Goal: Task Accomplishment & Management: Manage account settings

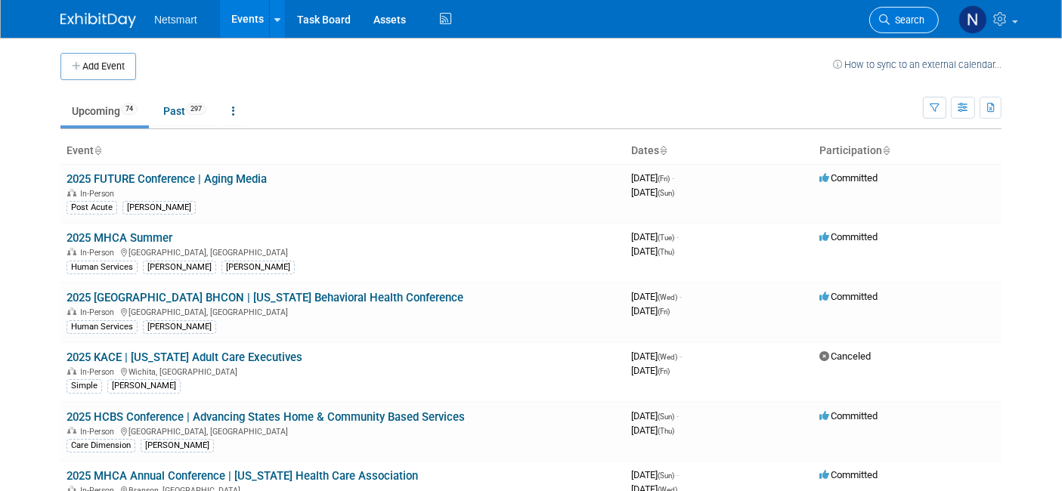
click at [908, 11] on link "Search" at bounding box center [904, 20] width 70 height 26
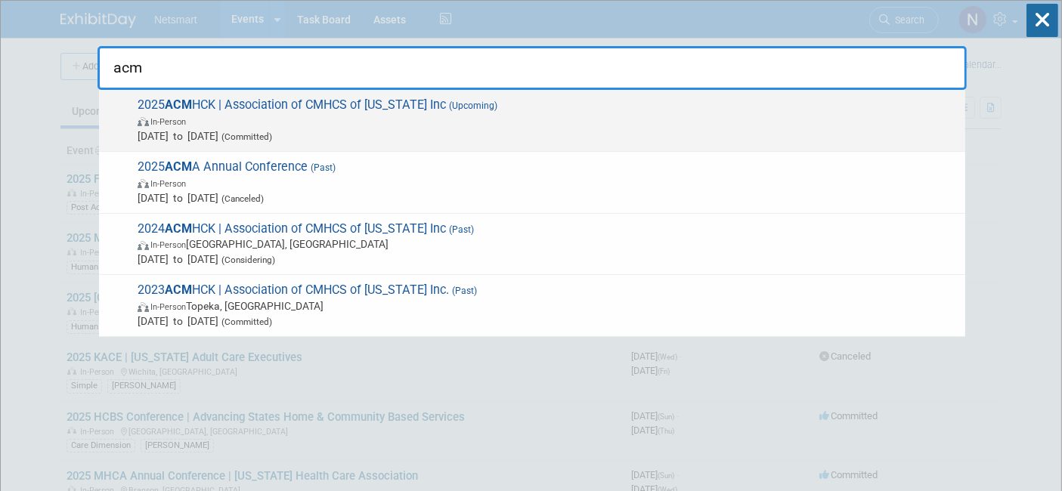
type input "acm"
click at [731, 120] on span "In-Person" at bounding box center [548, 120] width 820 height 15
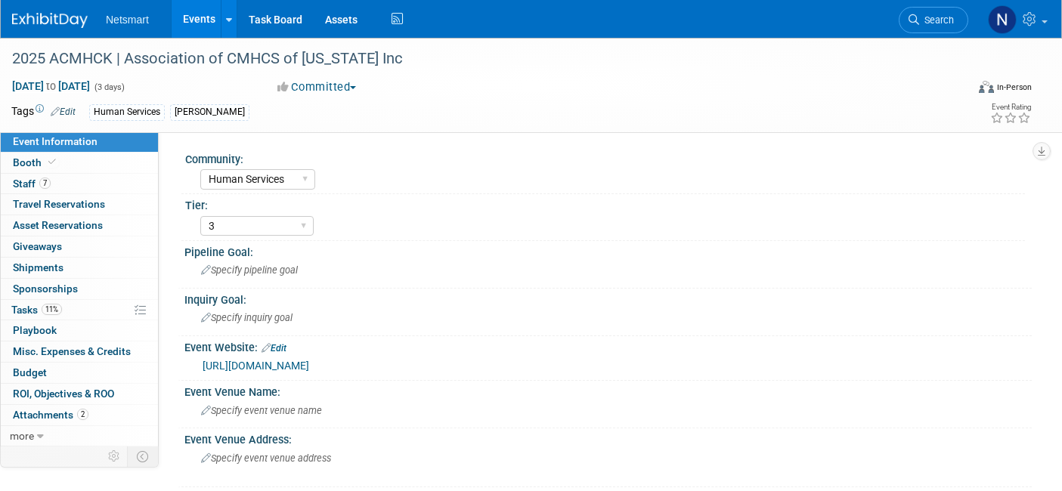
select select "Human Services"
select select "3"
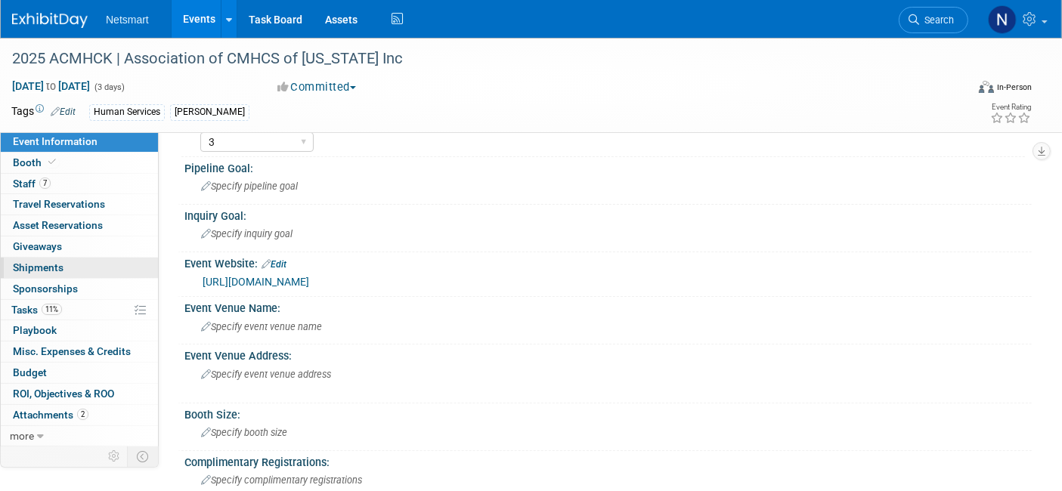
scroll to position [57, 0]
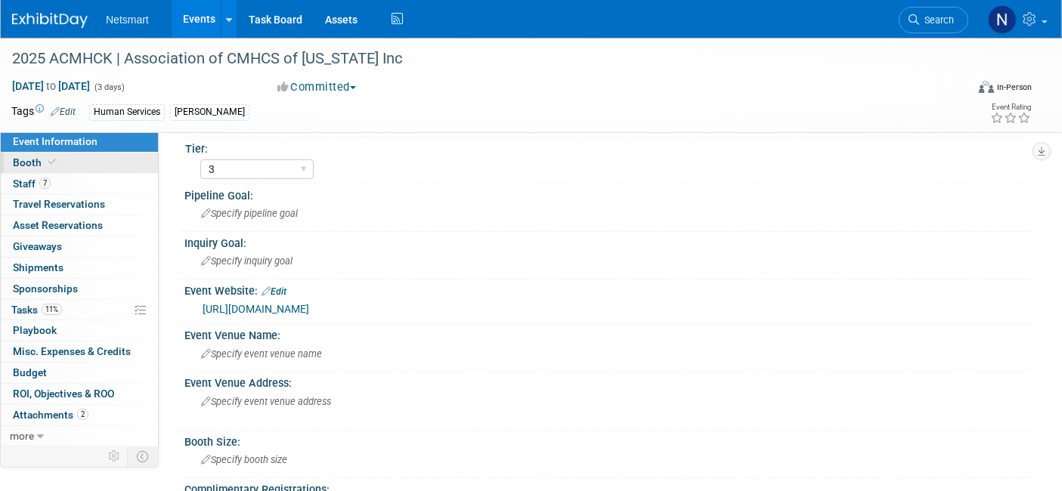
click at [73, 159] on link "Booth" at bounding box center [79, 163] width 157 height 20
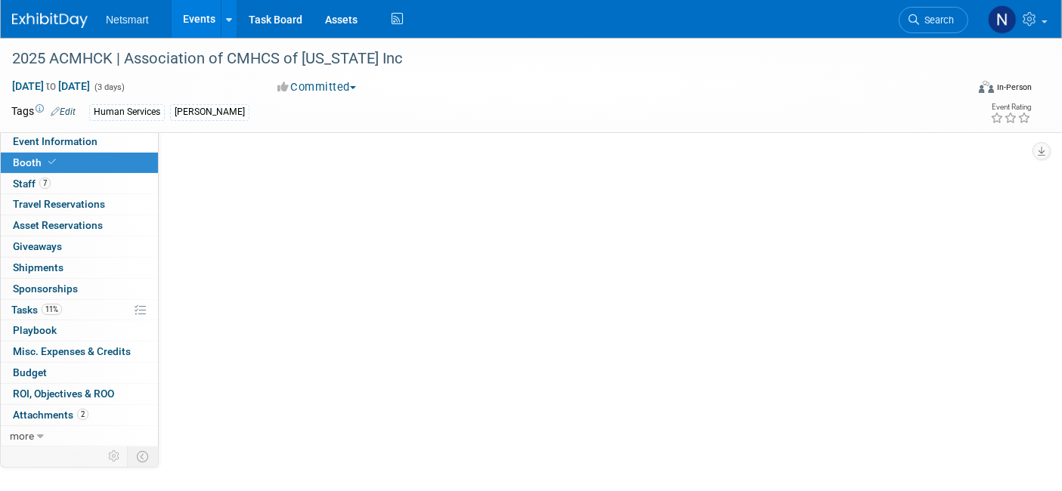
scroll to position [0, 0]
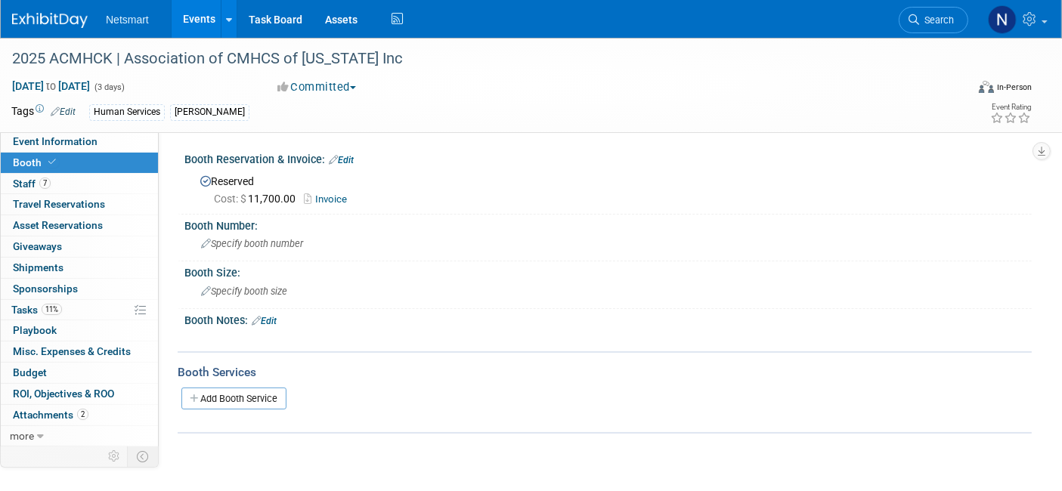
click at [326, 202] on link "Invoice" at bounding box center [329, 198] width 51 height 11
click at [926, 26] on link "Search" at bounding box center [933, 20] width 70 height 26
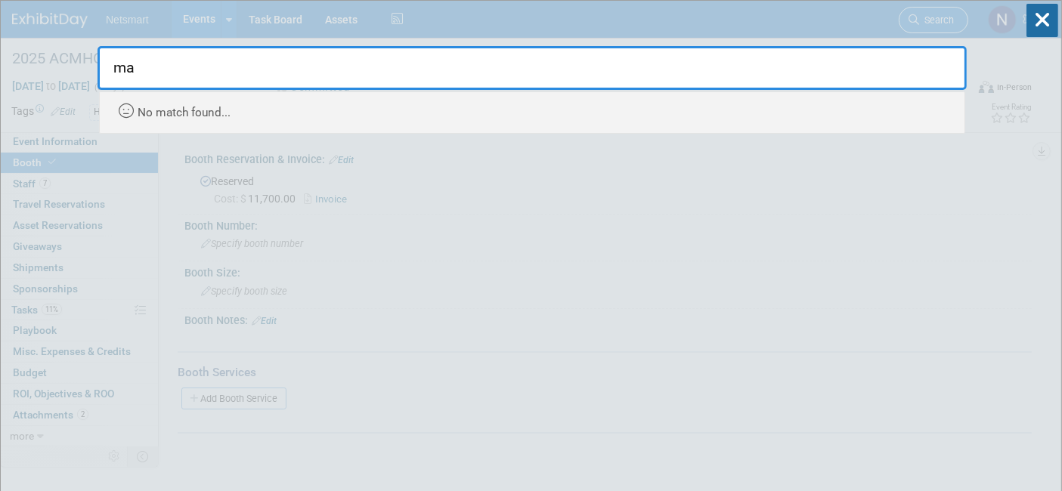
type input "m"
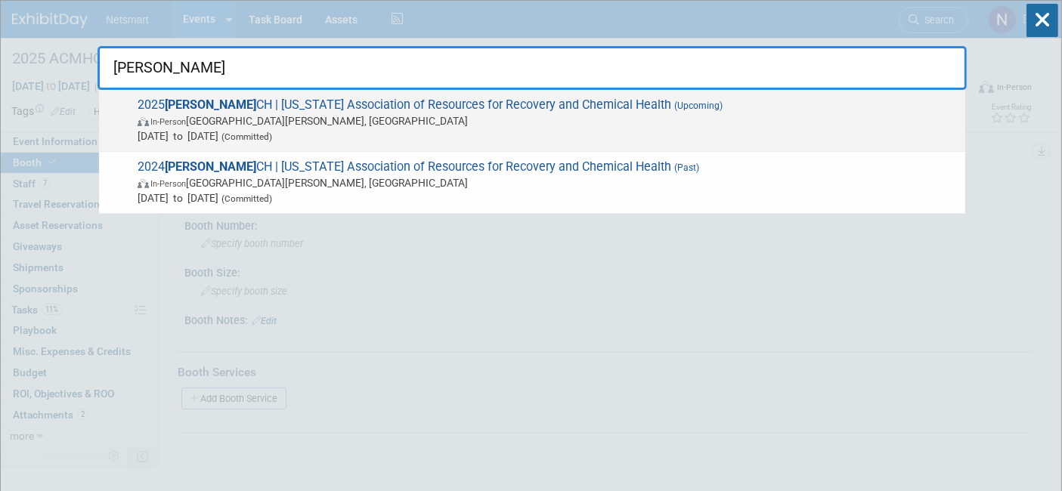
type input "marr"
click at [750, 118] on span "In-Person Saint Paul, MN" at bounding box center [548, 120] width 820 height 15
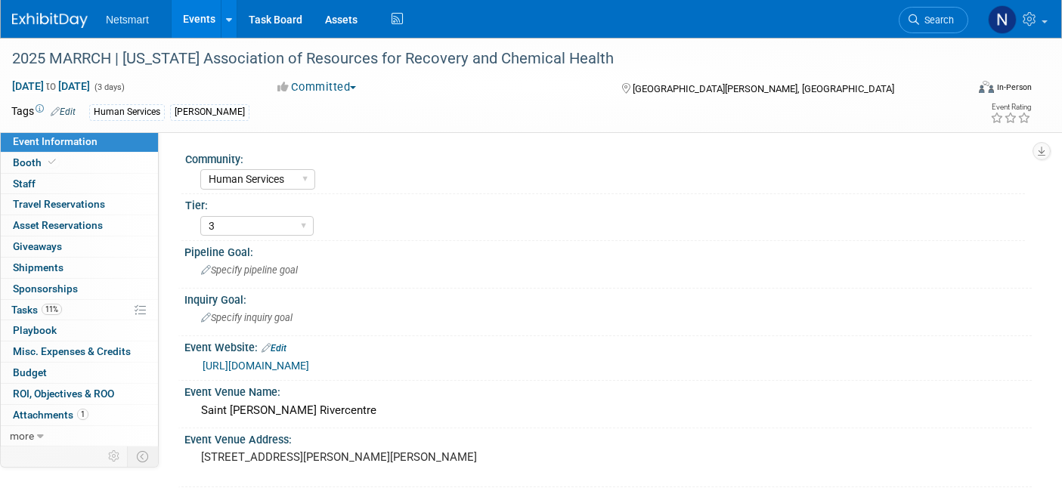
select select "Human Services"
select select "3"
click at [106, 157] on link "Booth" at bounding box center [79, 163] width 157 height 20
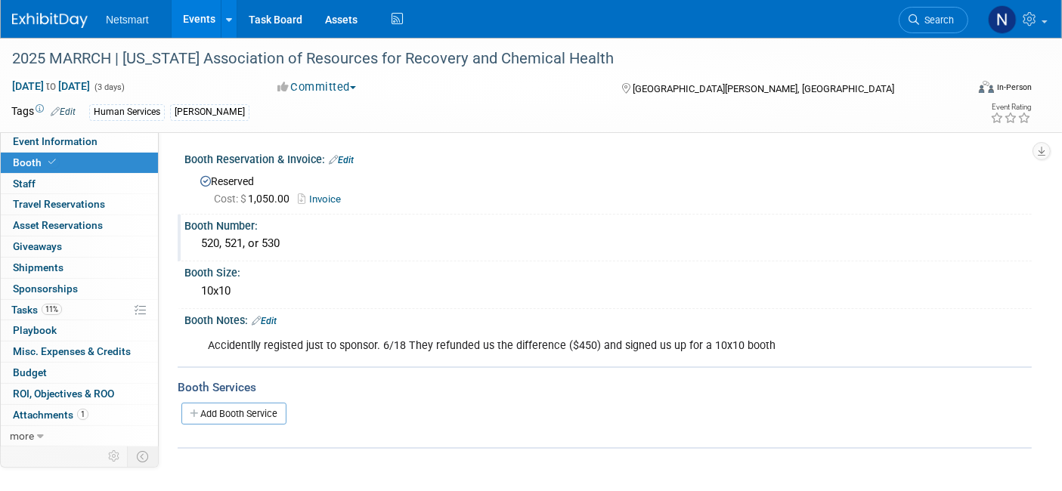
click at [268, 228] on div "Booth Number:" at bounding box center [607, 224] width 847 height 19
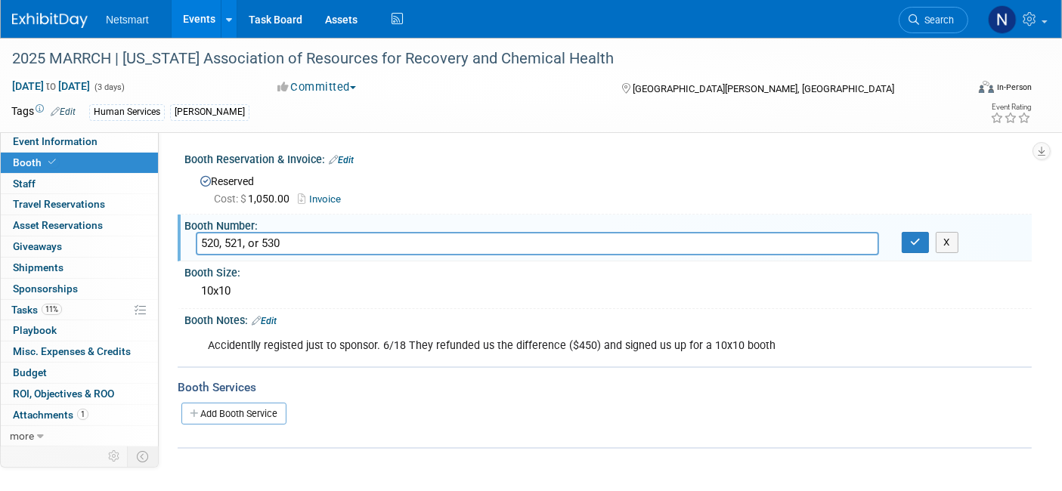
drag, startPoint x: 293, startPoint y: 242, endPoint x: 181, endPoint y: 239, distance: 112.6
click at [181, 239] on div "Booth Number: 520, 521, or 530 520, 521, or 530 X" at bounding box center [605, 239] width 854 height 48
type input "521"
click at [911, 251] on button "button" at bounding box center [914, 242] width 27 height 21
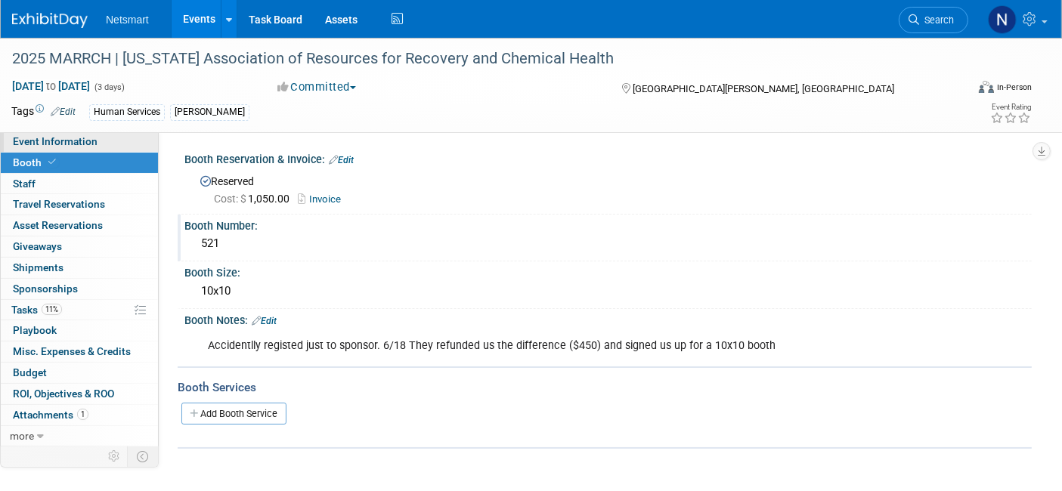
click at [119, 146] on link "Event Information" at bounding box center [79, 141] width 157 height 20
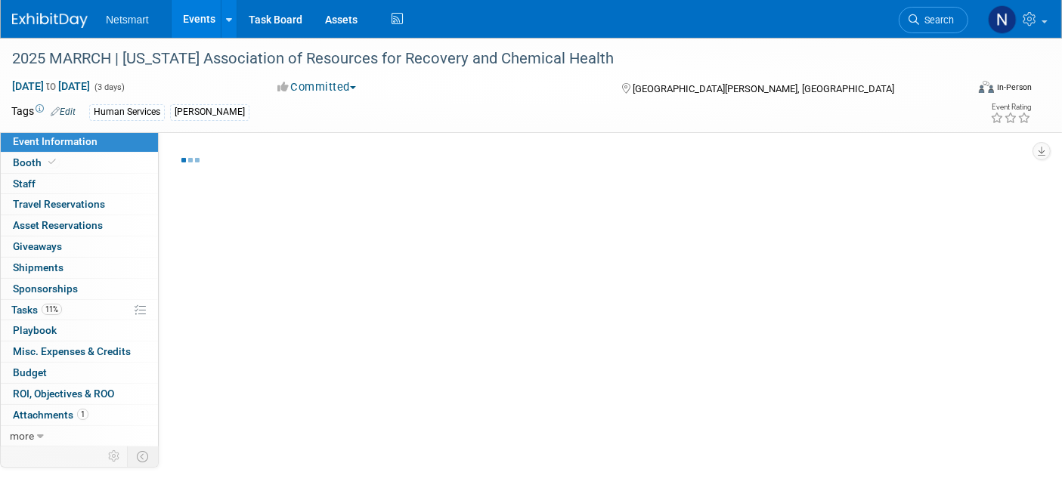
select select "Human Services"
select select "3"
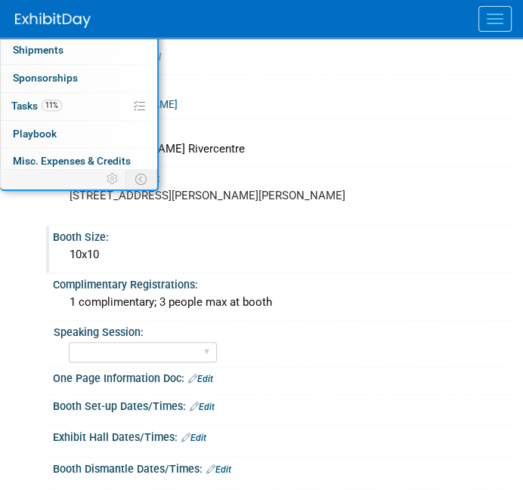
scroll to position [384, 0]
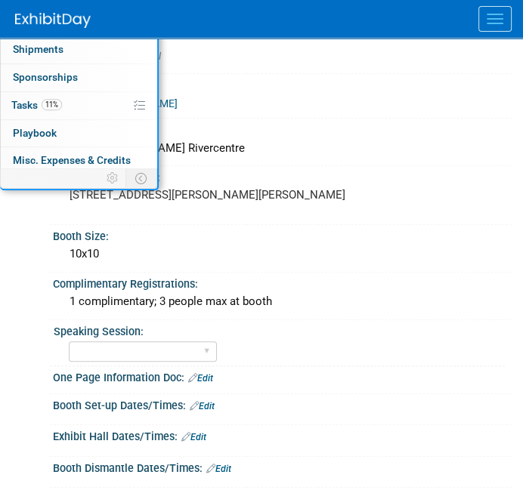
click at [512, 112] on div "Event Information Event Info Booth Booth 0 Staff 0 Staff 0 Travel Reservations …" at bounding box center [261, 245] width 523 height 753
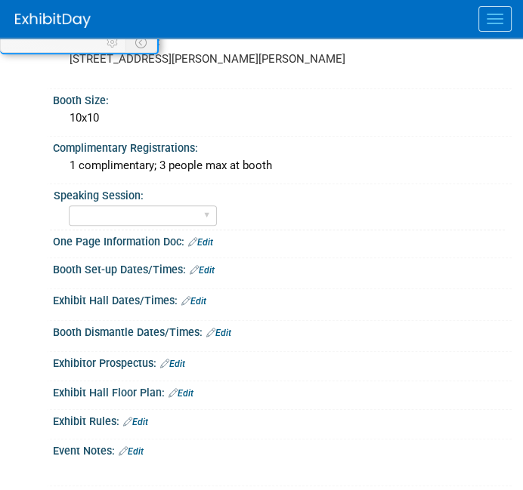
scroll to position [522, 0]
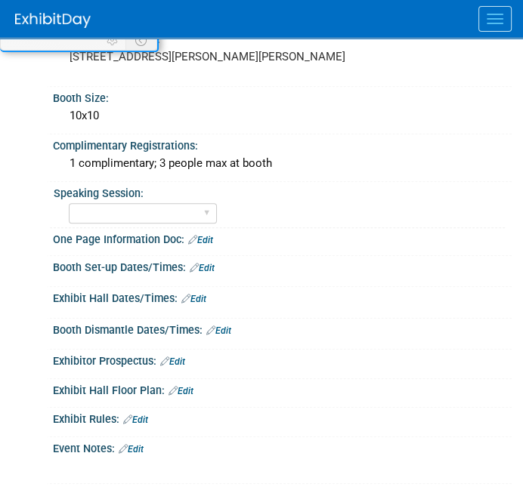
click at [209, 263] on link "Edit" at bounding box center [202, 268] width 25 height 11
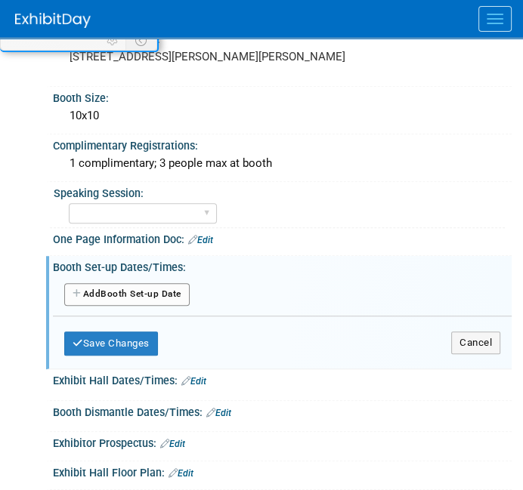
click at [151, 286] on button "Add Another Booth Set-up Date" at bounding box center [126, 294] width 125 height 23
select select "9"
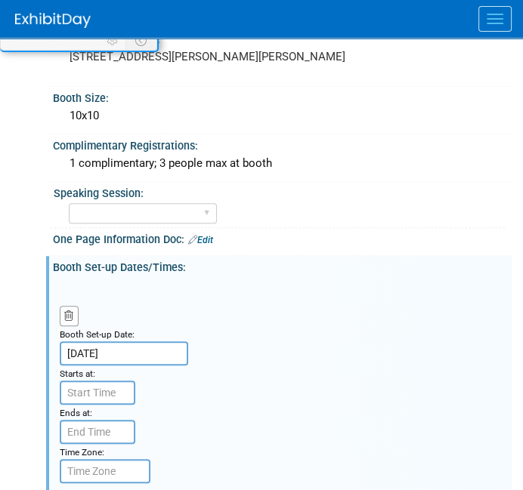
click at [125, 342] on input "Oct 27, 2025" at bounding box center [124, 354] width 128 height 24
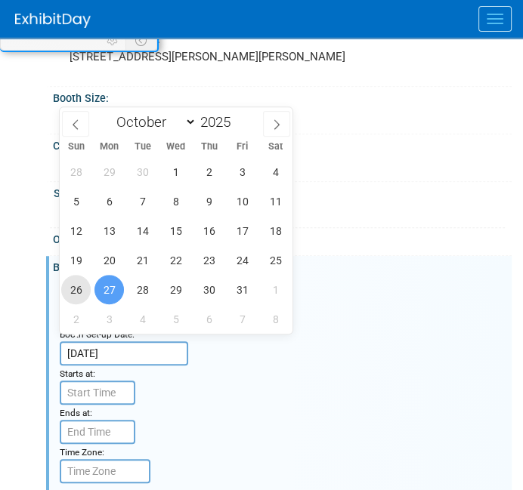
click at [79, 289] on span "26" at bounding box center [75, 289] width 29 height 29
type input "[DATE]"
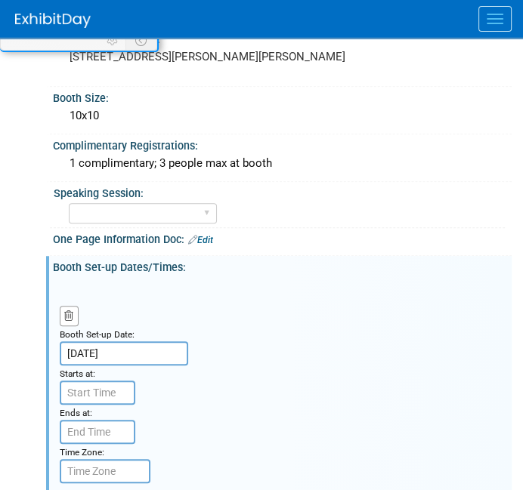
scroll to position [614, 0]
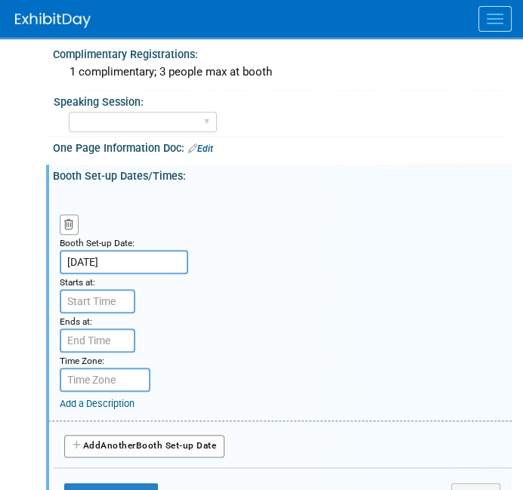
click at [114, 292] on input "text" at bounding box center [98, 301] width 76 height 24
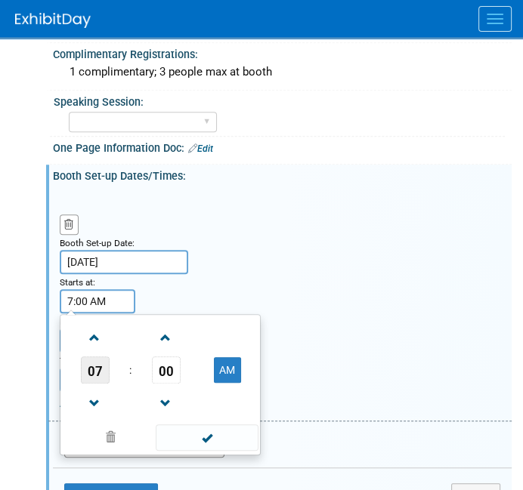
click at [100, 366] on span "07" at bounding box center [95, 370] width 29 height 27
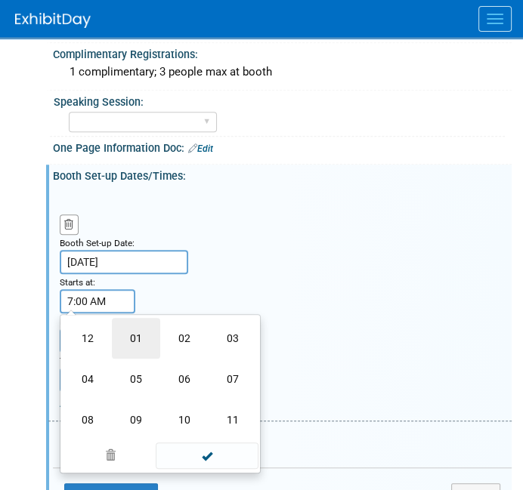
click at [138, 331] on td "01" at bounding box center [136, 338] width 48 height 41
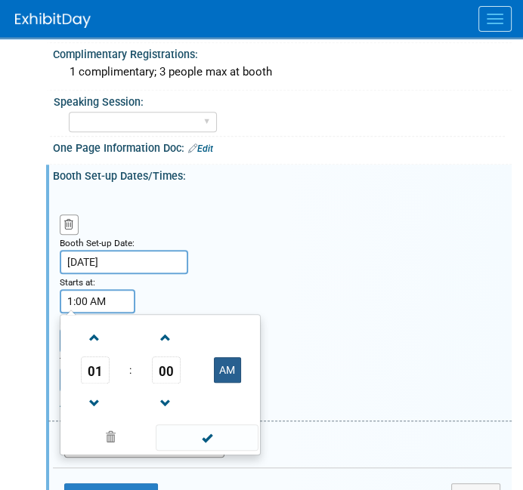
click at [232, 365] on button "AM" at bounding box center [227, 370] width 27 height 26
type input "1:00 PM"
click at [209, 431] on span at bounding box center [207, 438] width 102 height 26
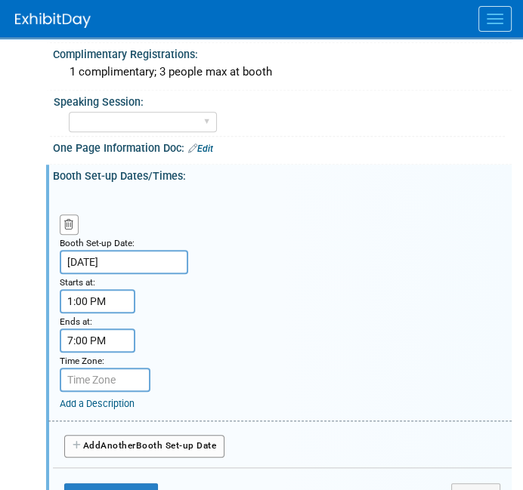
click at [96, 329] on input "7:00 PM" at bounding box center [98, 341] width 76 height 24
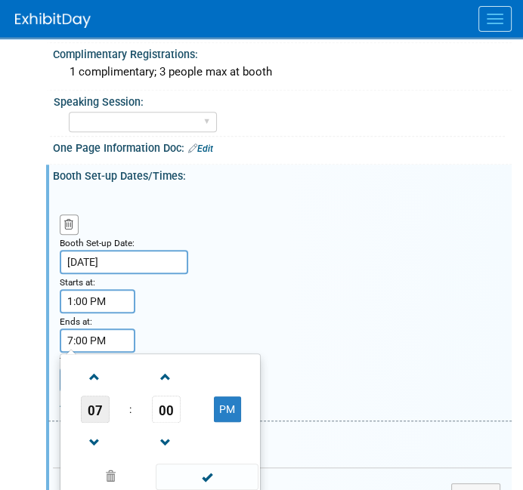
click at [101, 396] on span "07" at bounding box center [95, 409] width 29 height 27
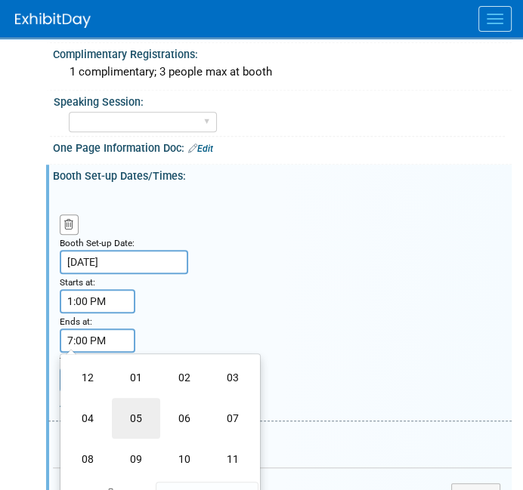
click at [137, 407] on td "05" at bounding box center [136, 418] width 48 height 41
type input "5:00 PM"
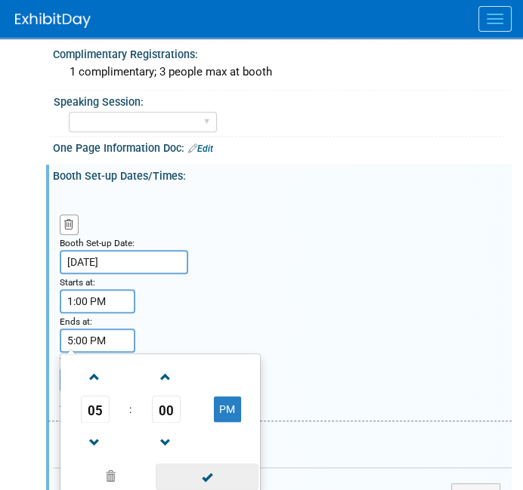
click at [216, 469] on span at bounding box center [207, 477] width 102 height 26
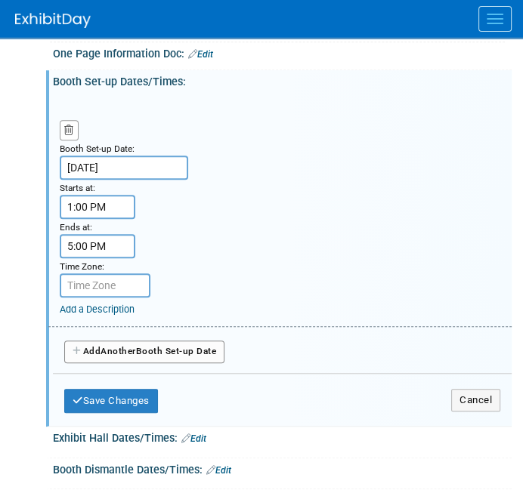
scroll to position [708, 0]
click at [120, 346] on span "Another" at bounding box center [119, 351] width 36 height 11
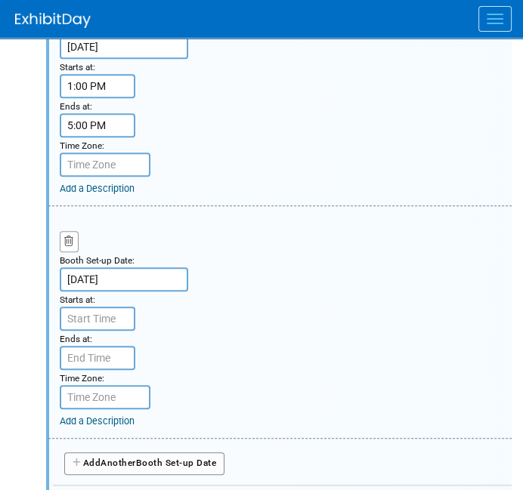
scroll to position [829, 0]
click at [105, 268] on input "Oct 27, 2025" at bounding box center [124, 280] width 128 height 24
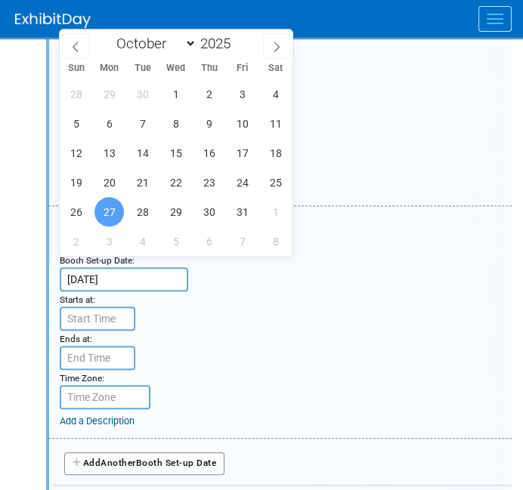
click at [110, 212] on span "27" at bounding box center [108, 211] width 29 height 29
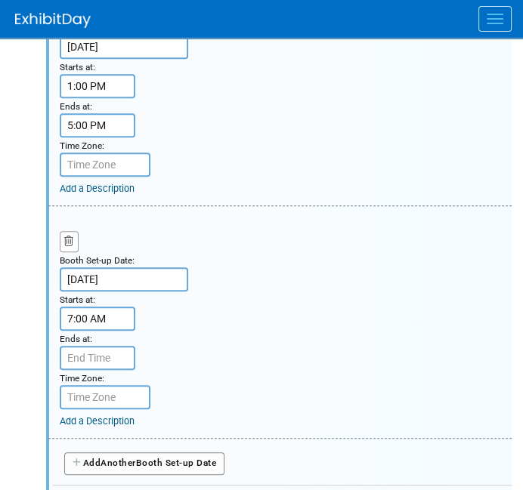
click at [97, 307] on input "7:00 AM" at bounding box center [98, 319] width 76 height 24
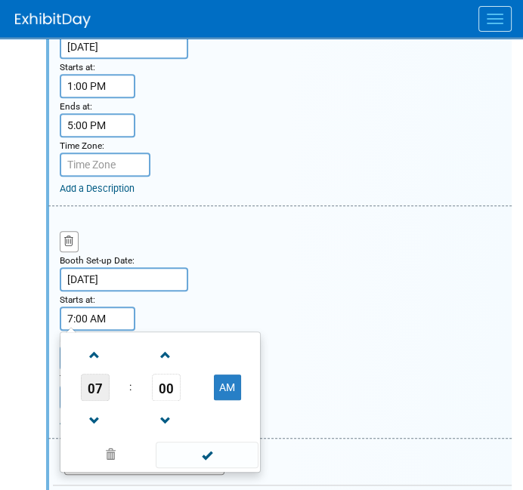
click at [104, 384] on span "07" at bounding box center [95, 387] width 29 height 27
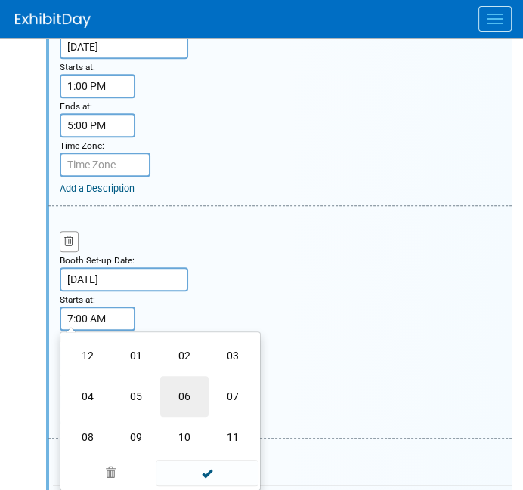
click at [192, 379] on td "06" at bounding box center [184, 396] width 48 height 41
type input "6:00 AM"
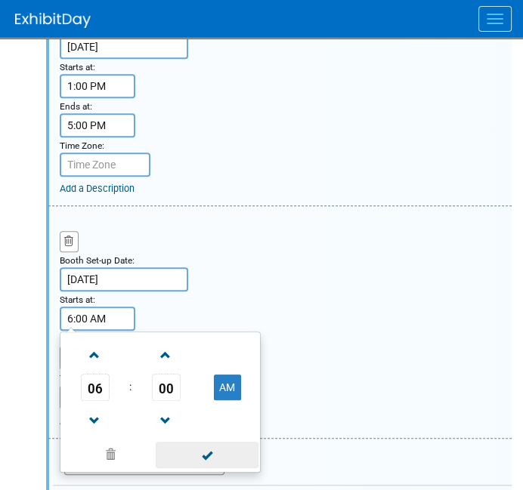
click at [205, 448] on span at bounding box center [207, 455] width 102 height 26
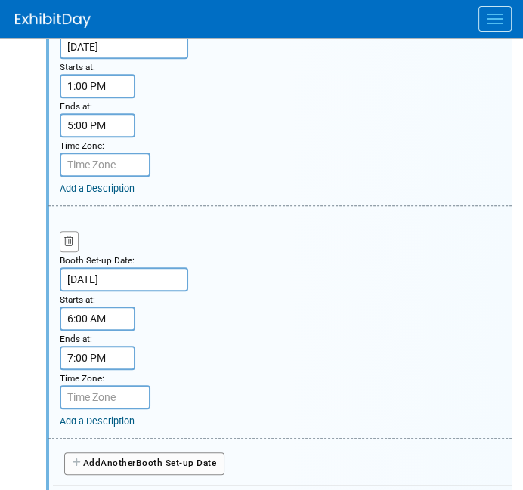
click at [81, 346] on input "7:00 PM" at bounding box center [98, 358] width 76 height 24
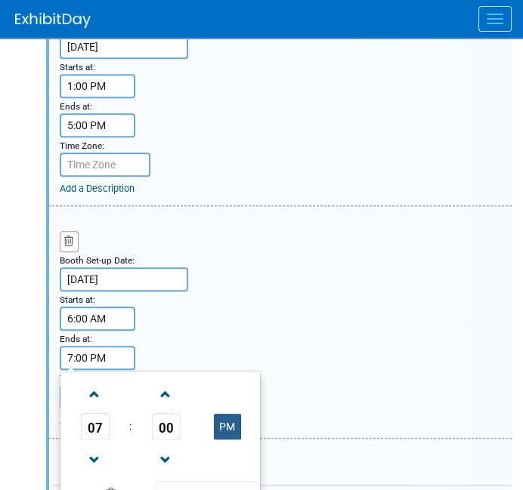
click at [227, 416] on button "PM" at bounding box center [227, 427] width 27 height 26
type input "7:00 AM"
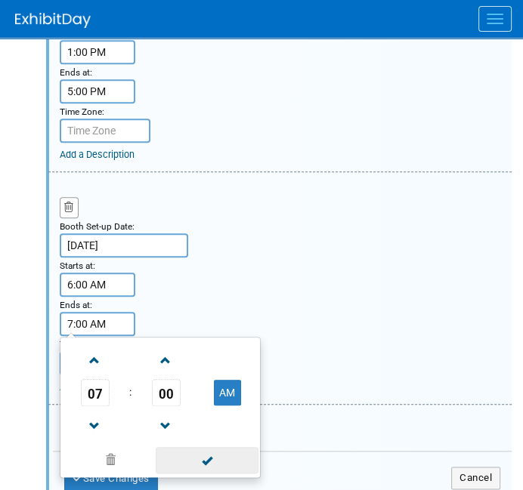
click at [223, 447] on span at bounding box center [207, 460] width 102 height 26
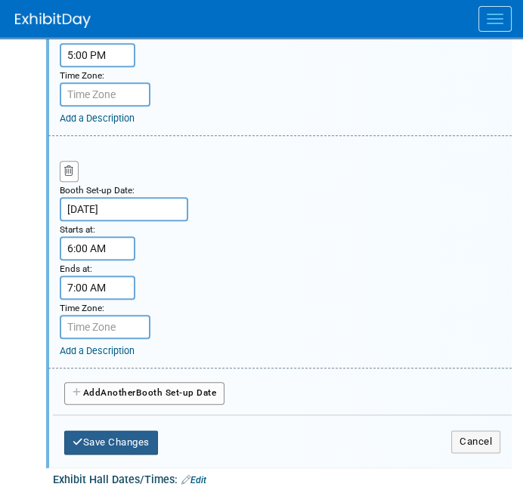
click at [136, 431] on button "Save Changes" at bounding box center [111, 443] width 94 height 24
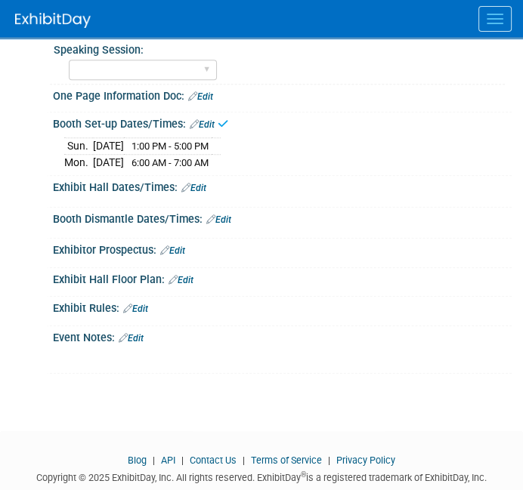
scroll to position [630, 0]
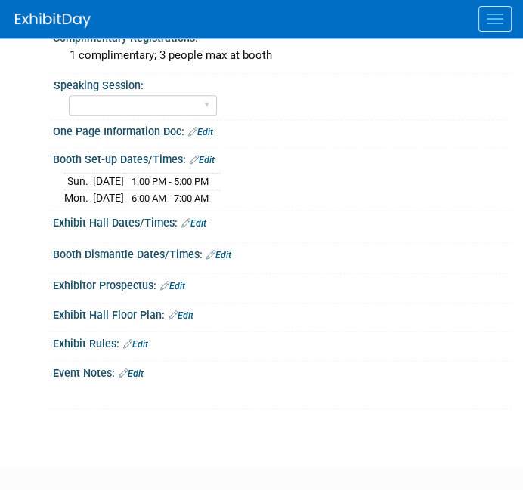
click at [196, 218] on link "Edit" at bounding box center [193, 223] width 25 height 11
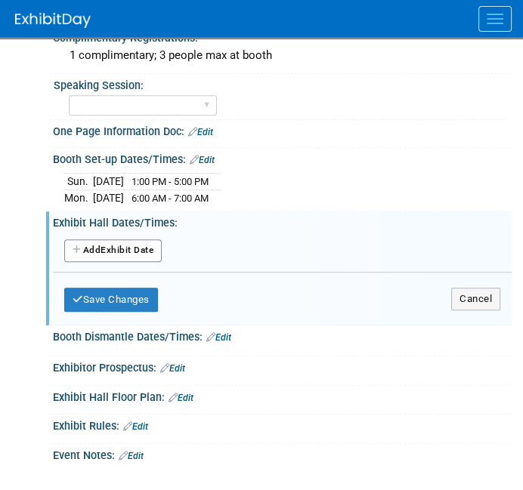
click at [116, 245] on button "Add Another Exhibit Date" at bounding box center [112, 251] width 97 height 23
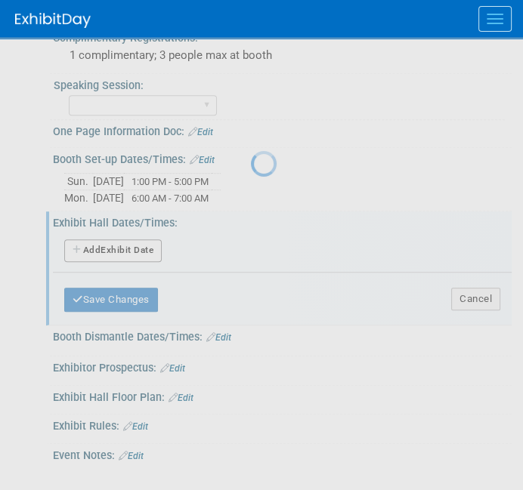
select select "9"
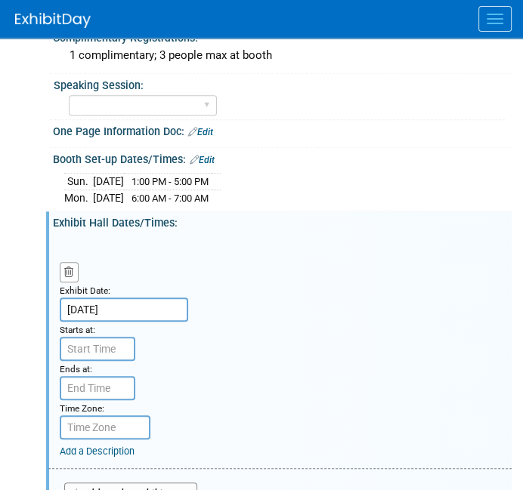
click at [119, 299] on input "Oct 27, 2025" at bounding box center [124, 310] width 128 height 24
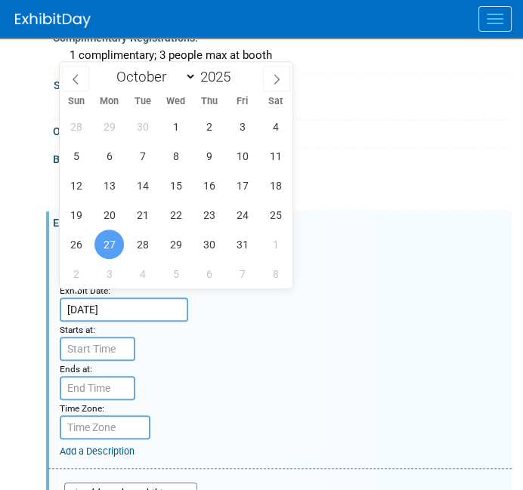
click at [110, 243] on span "27" at bounding box center [108, 244] width 29 height 29
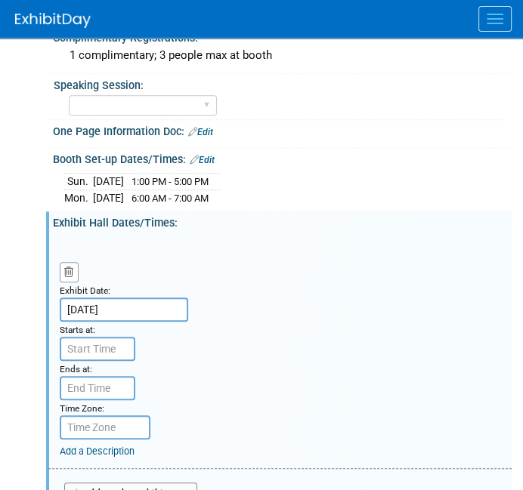
type input "7:00 AM"
click at [104, 338] on input "7:00 AM" at bounding box center [98, 349] width 76 height 24
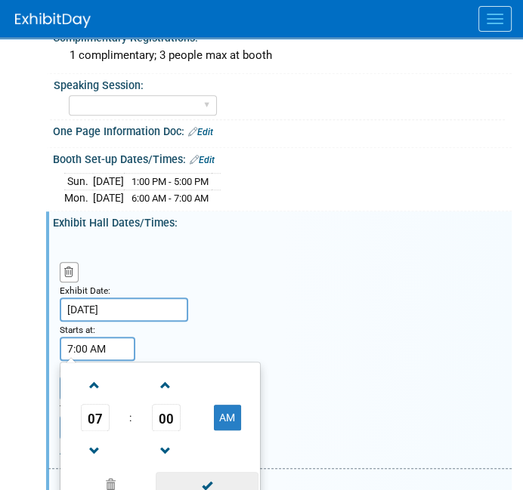
click at [212, 472] on span at bounding box center [207, 485] width 102 height 26
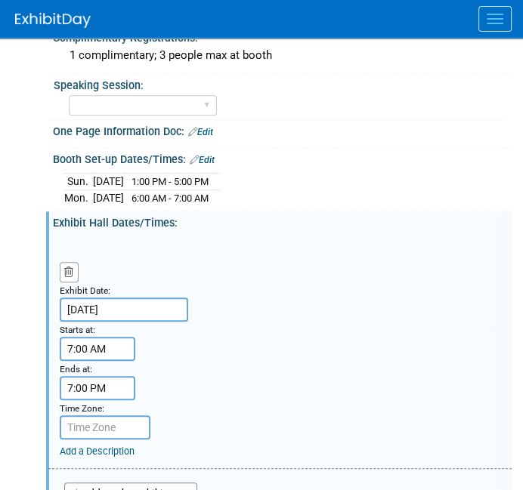
click at [97, 376] on input "7:00 PM" at bounding box center [98, 388] width 76 height 24
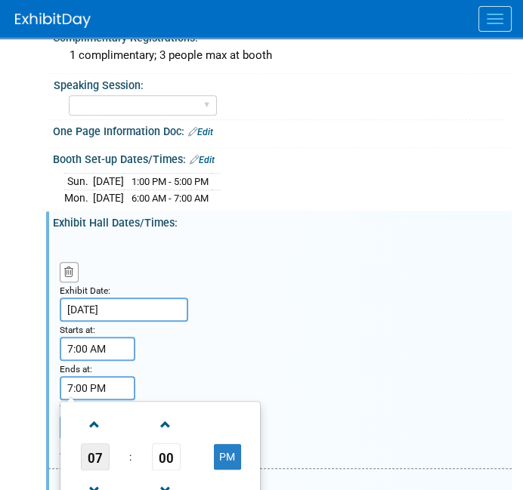
click at [97, 444] on span "07" at bounding box center [95, 457] width 29 height 27
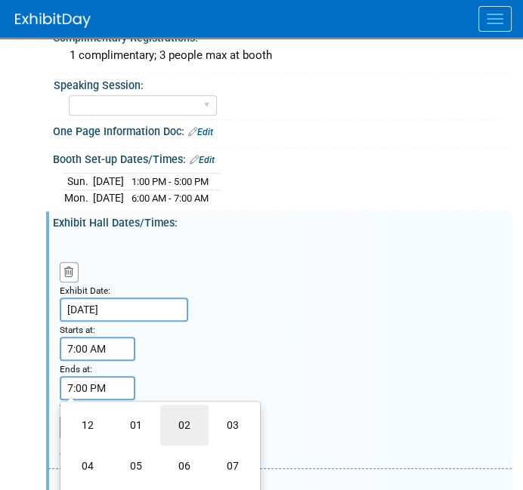
click at [175, 416] on td "02" at bounding box center [184, 425] width 48 height 41
type input "2:00 PM"
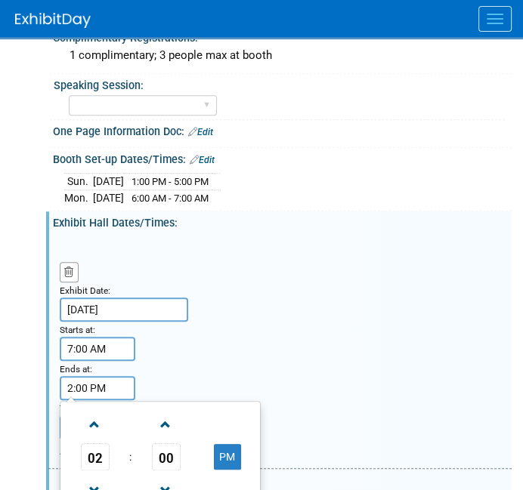
scroll to position [704, 0]
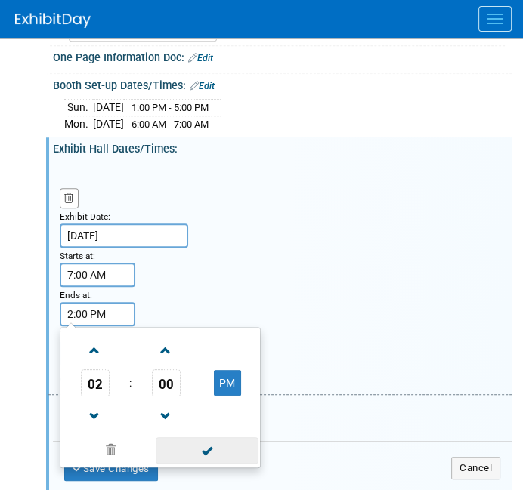
click at [211, 439] on span at bounding box center [207, 451] width 102 height 26
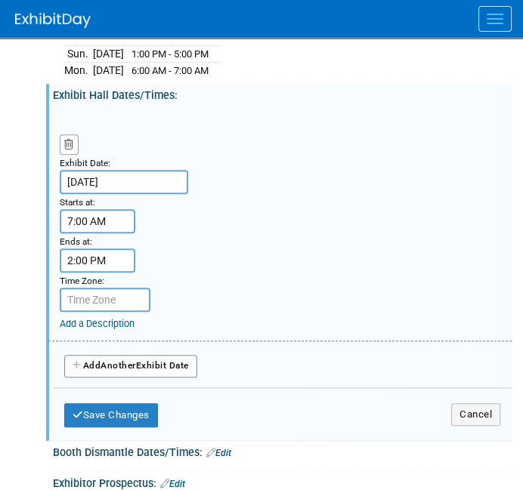
scroll to position [759, 0]
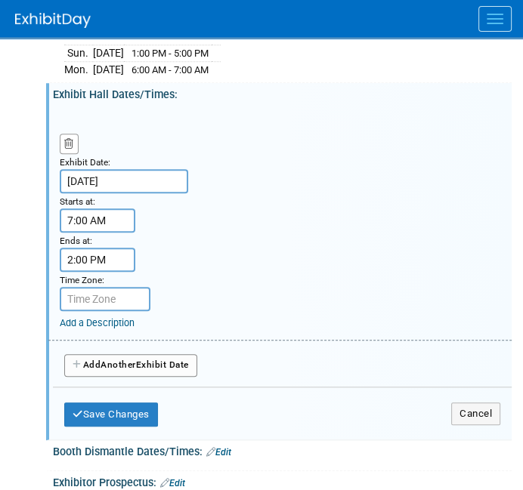
click at [120, 360] on span "Another" at bounding box center [119, 365] width 36 height 11
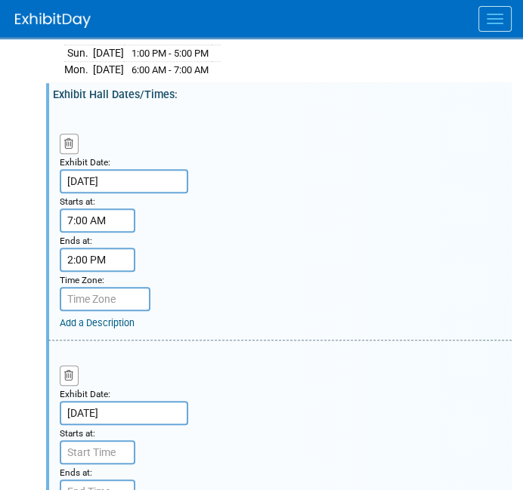
scroll to position [848, 0]
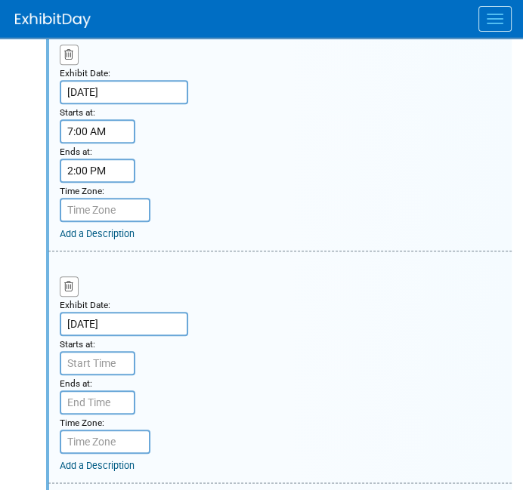
type input "7:00 AM"
click at [83, 352] on input "7:00 AM" at bounding box center [98, 363] width 76 height 24
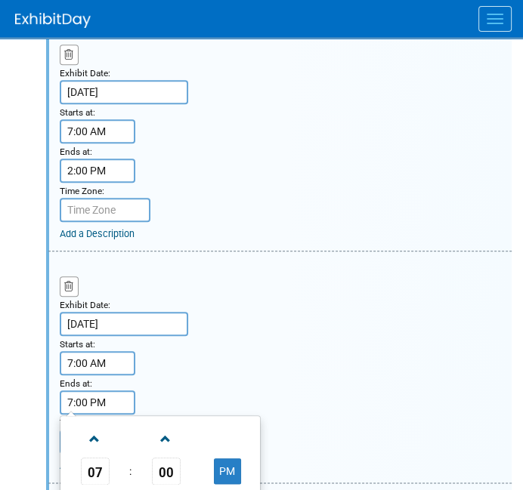
click at [99, 391] on input "7:00 PM" at bounding box center [98, 403] width 76 height 24
click at [107, 458] on span "07" at bounding box center [95, 471] width 29 height 27
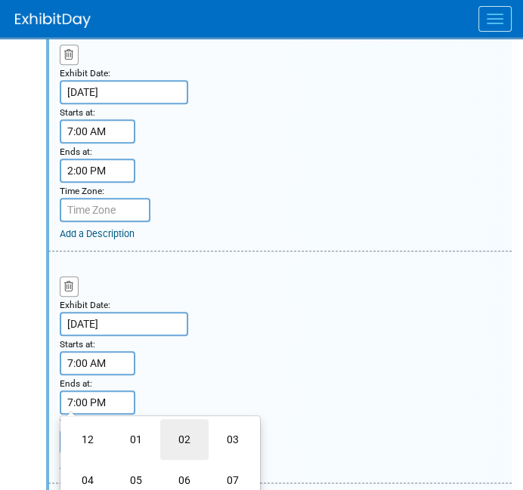
click at [187, 421] on td "02" at bounding box center [184, 439] width 48 height 41
type input "2:00 PM"
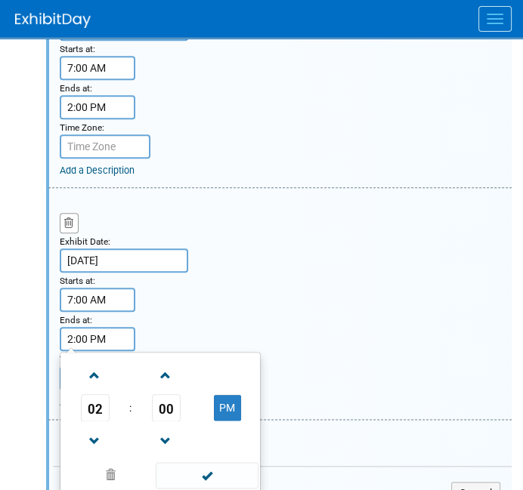
scroll to position [915, 0]
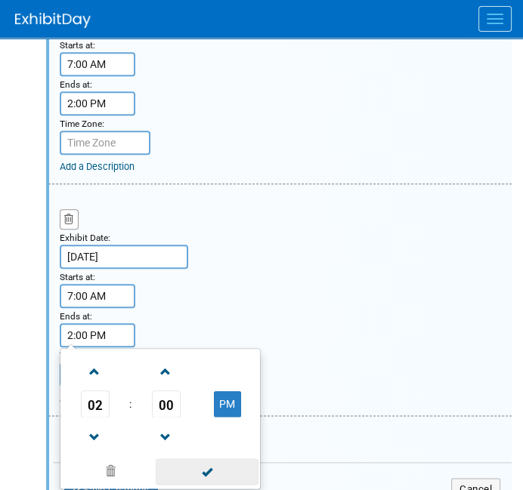
click at [205, 459] on span at bounding box center [207, 472] width 102 height 26
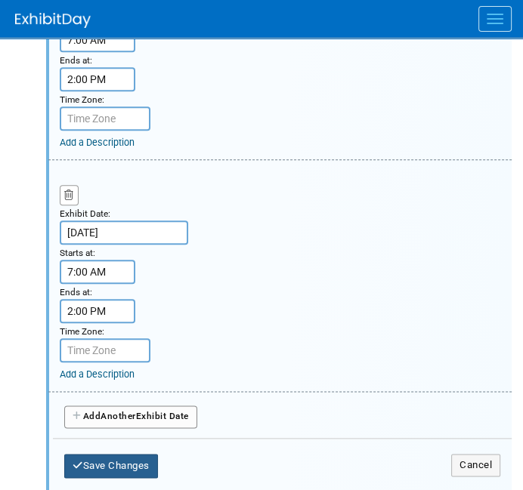
click at [92, 454] on button "Save Changes" at bounding box center [111, 466] width 94 height 24
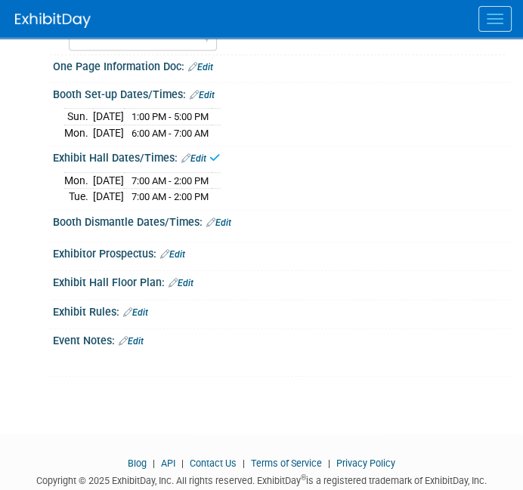
scroll to position [671, 0]
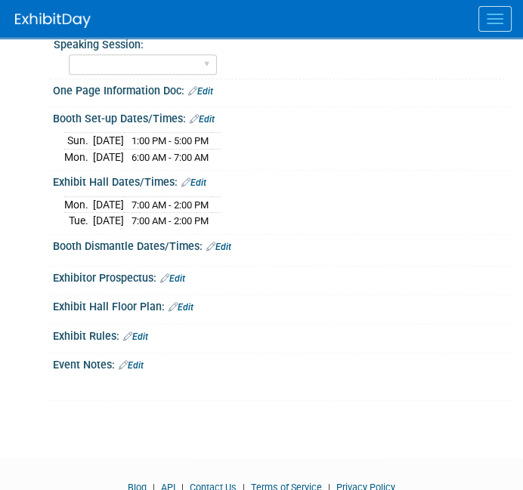
click at [225, 242] on link "Edit" at bounding box center [218, 247] width 25 height 11
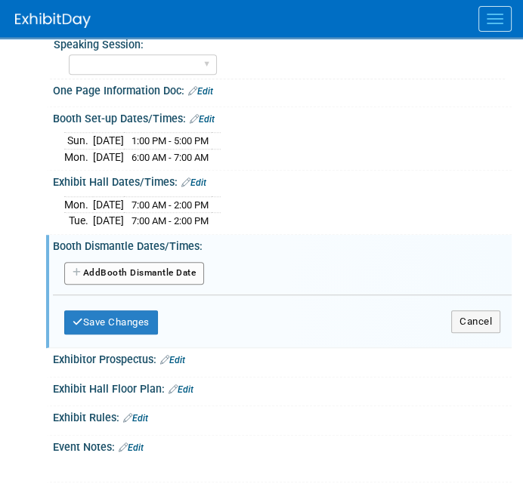
click at [125, 262] on button "Add Another Booth Dismantle Date" at bounding box center [134, 273] width 140 height 23
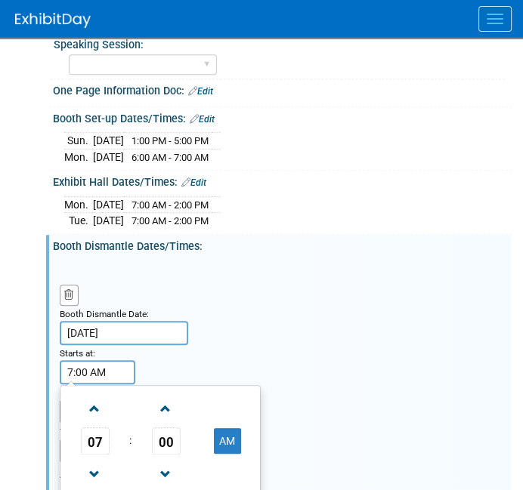
click at [101, 360] on input "7:00 AM" at bounding box center [98, 372] width 76 height 24
click at [99, 428] on span "07" at bounding box center [95, 441] width 29 height 27
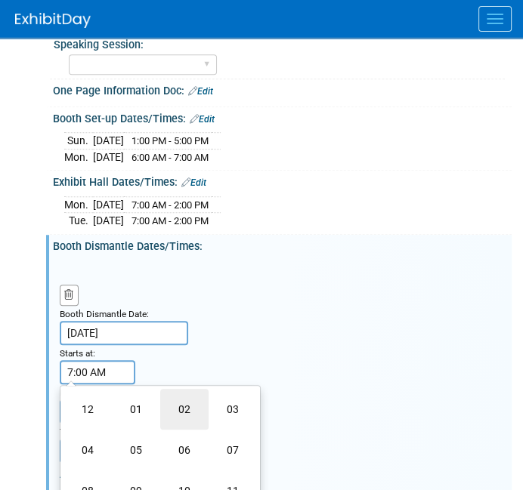
click at [179, 402] on td "02" at bounding box center [184, 409] width 48 height 41
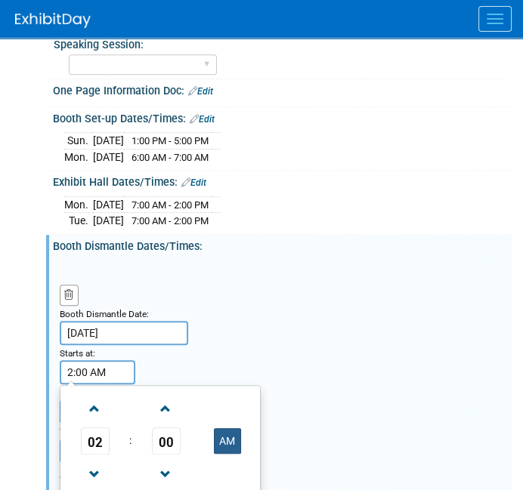
click at [227, 430] on button "AM" at bounding box center [227, 441] width 27 height 26
type input "2:00 PM"
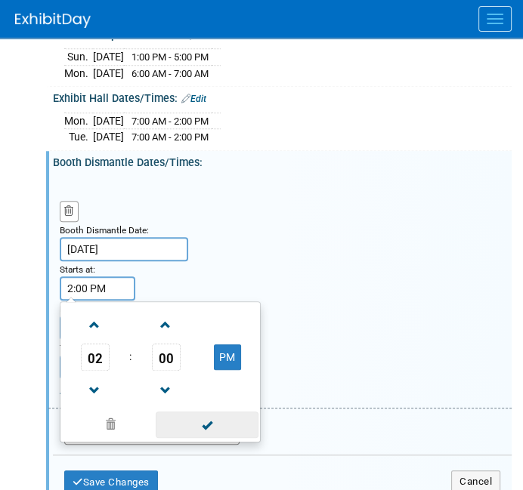
click at [196, 412] on span at bounding box center [207, 425] width 102 height 26
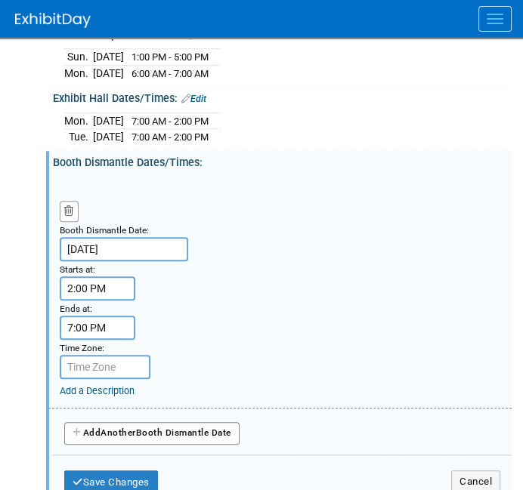
click at [102, 316] on input "7:00 PM" at bounding box center [98, 328] width 76 height 24
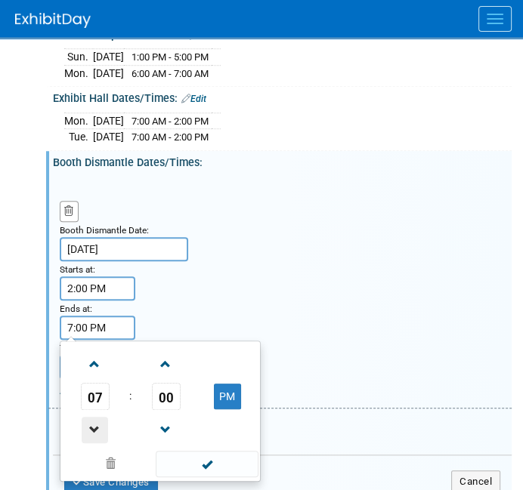
click at [97, 417] on span at bounding box center [95, 430] width 26 height 26
click at [94, 390] on span "06" at bounding box center [95, 396] width 29 height 27
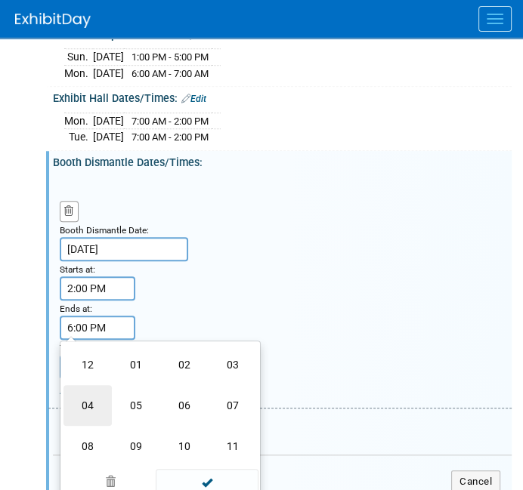
click at [89, 396] on td "04" at bounding box center [87, 405] width 48 height 41
type input "4:00 PM"
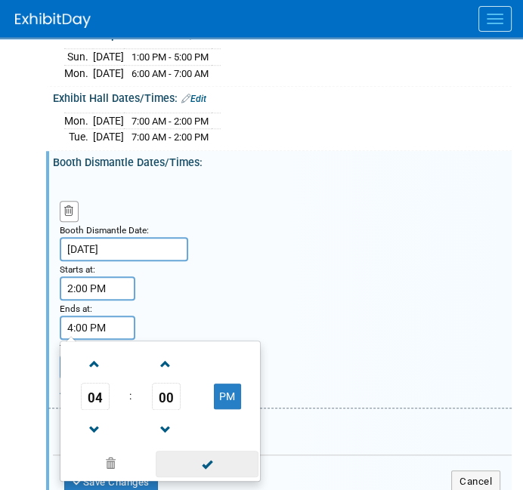
click at [215, 454] on span at bounding box center [207, 464] width 102 height 26
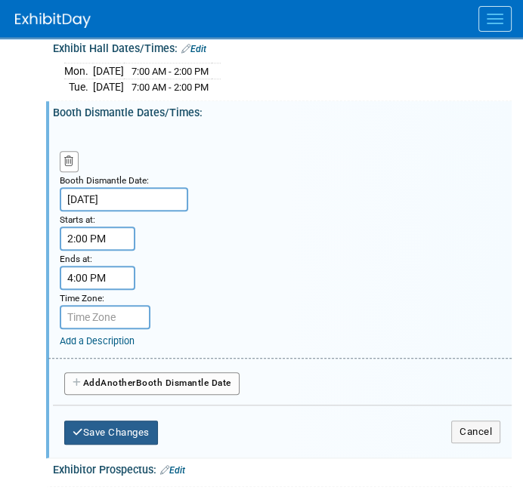
click at [138, 421] on button "Save Changes" at bounding box center [111, 433] width 94 height 24
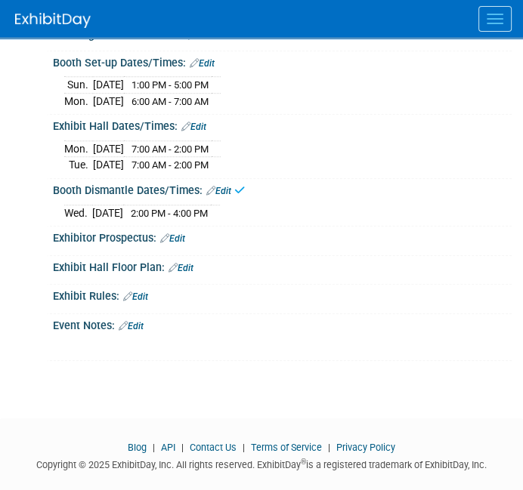
scroll to position [650, 0]
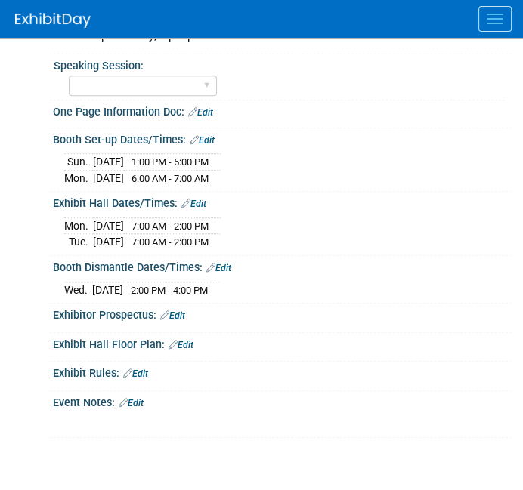
click at [203, 199] on link "Edit" at bounding box center [193, 204] width 25 height 11
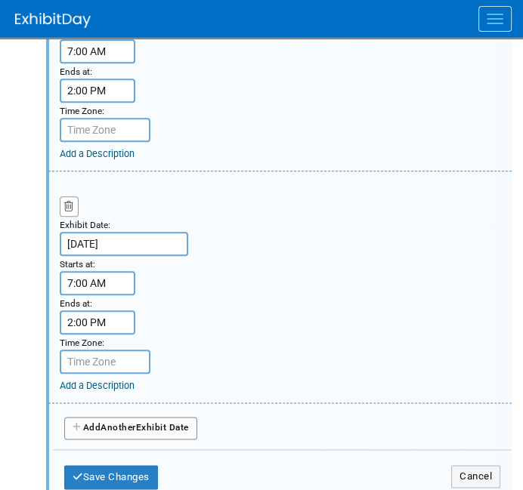
scroll to position [935, 0]
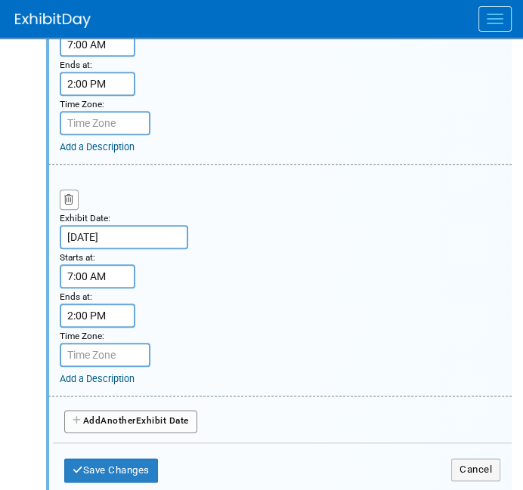
click at [119, 416] on span "Another" at bounding box center [119, 421] width 36 height 11
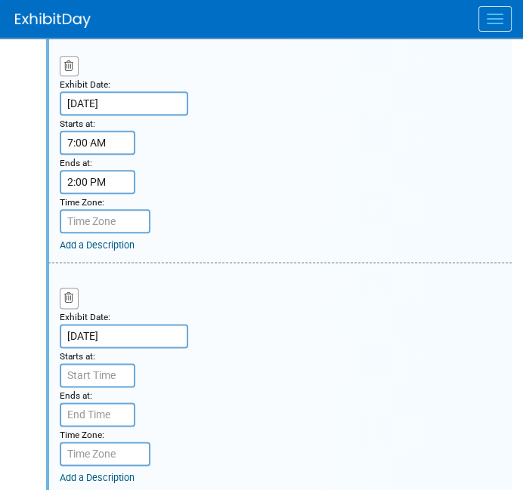
scroll to position [1069, 0]
type input "7:00 AM"
click at [97, 363] on input "7:00 AM" at bounding box center [98, 375] width 76 height 24
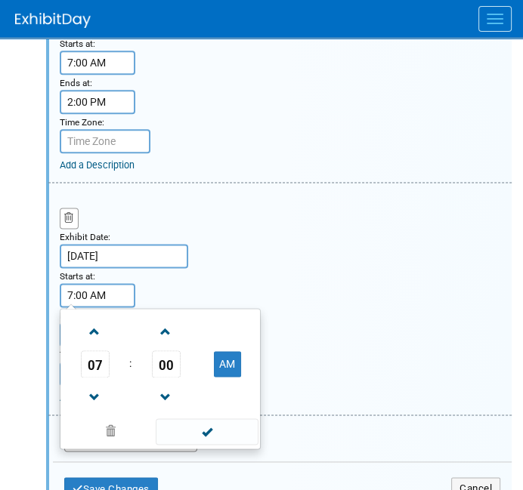
scroll to position [1150, 0]
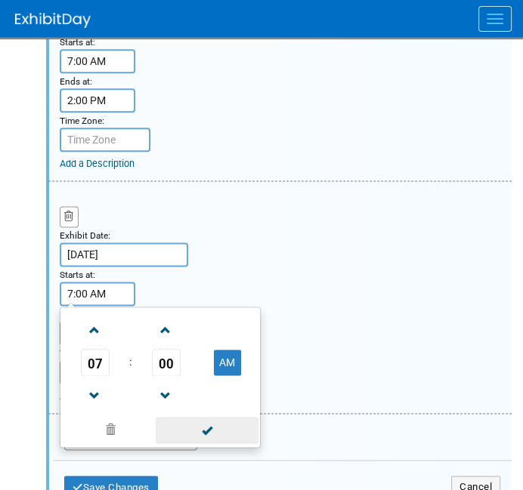
click at [217, 417] on span at bounding box center [207, 430] width 102 height 26
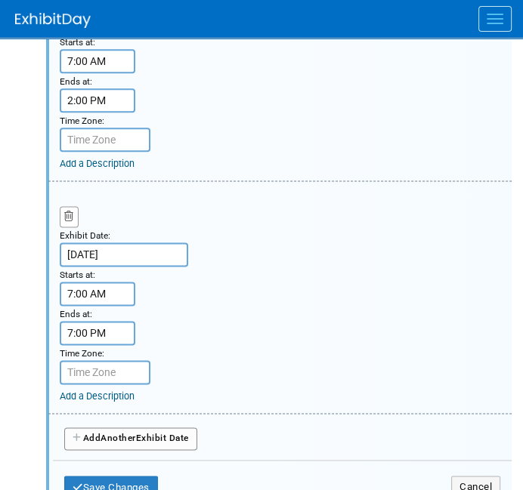
click at [106, 321] on input "7:00 PM" at bounding box center [98, 333] width 76 height 24
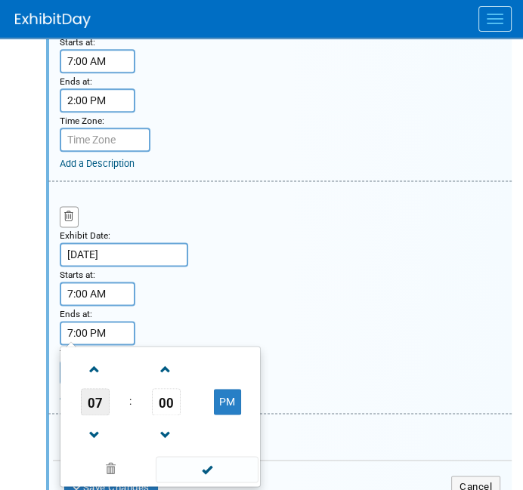
click at [103, 388] on span "07" at bounding box center [95, 401] width 29 height 27
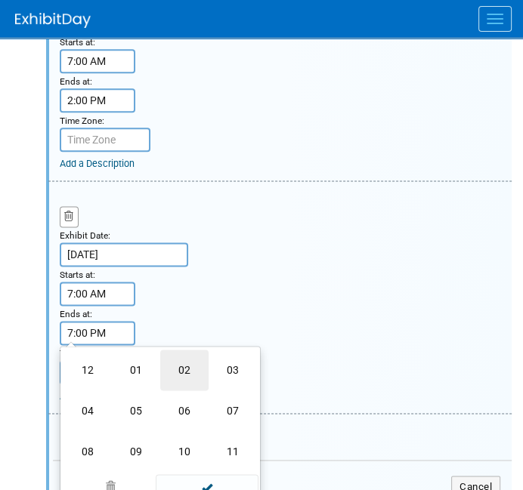
click at [181, 350] on td "02" at bounding box center [184, 370] width 48 height 41
type input "2:00 PM"
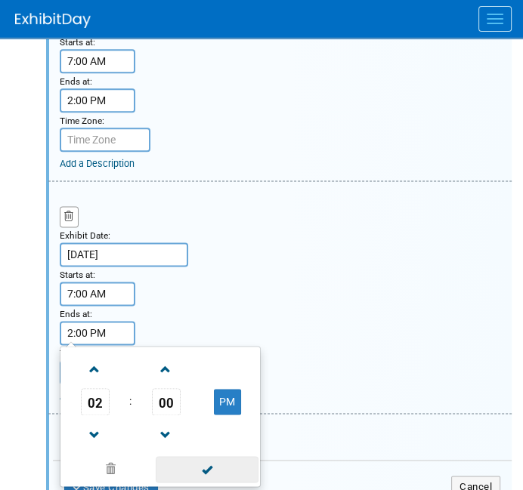
click at [212, 456] on span at bounding box center [207, 469] width 102 height 26
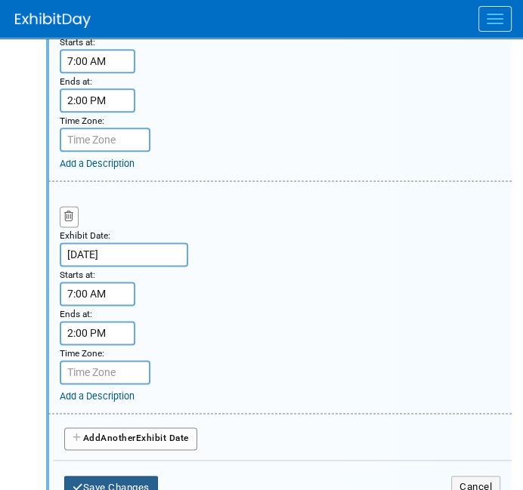
click at [149, 476] on button "Save Changes" at bounding box center [111, 488] width 94 height 24
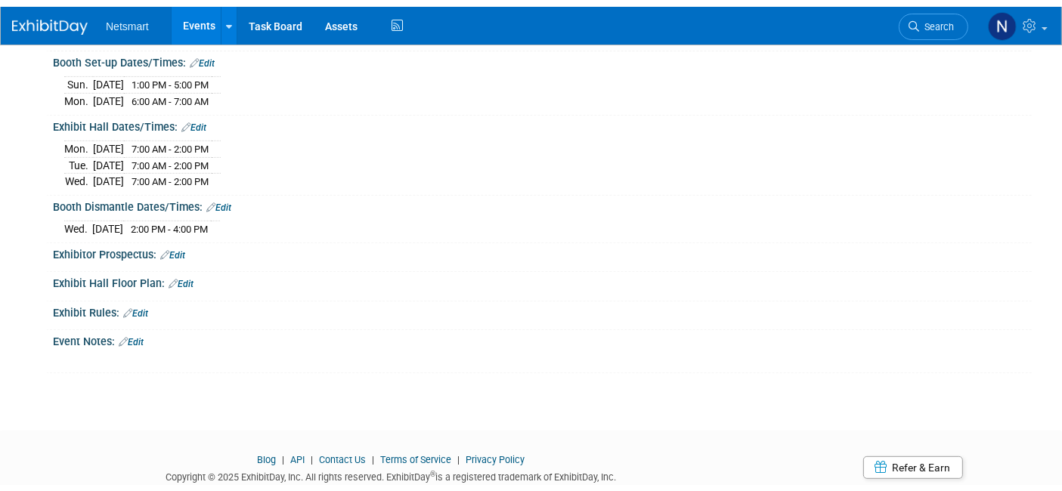
scroll to position [544, 0]
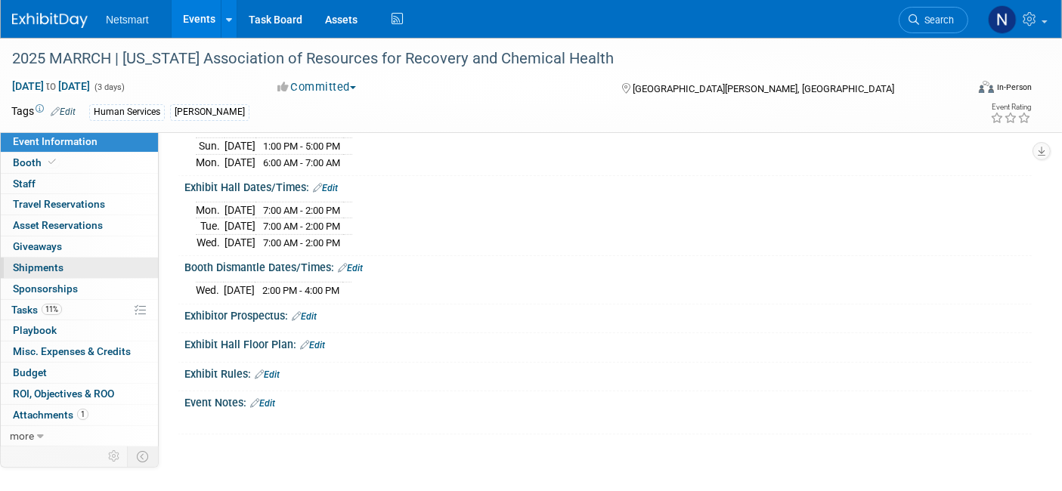
click at [62, 259] on link "0 Shipments 0" at bounding box center [79, 268] width 157 height 20
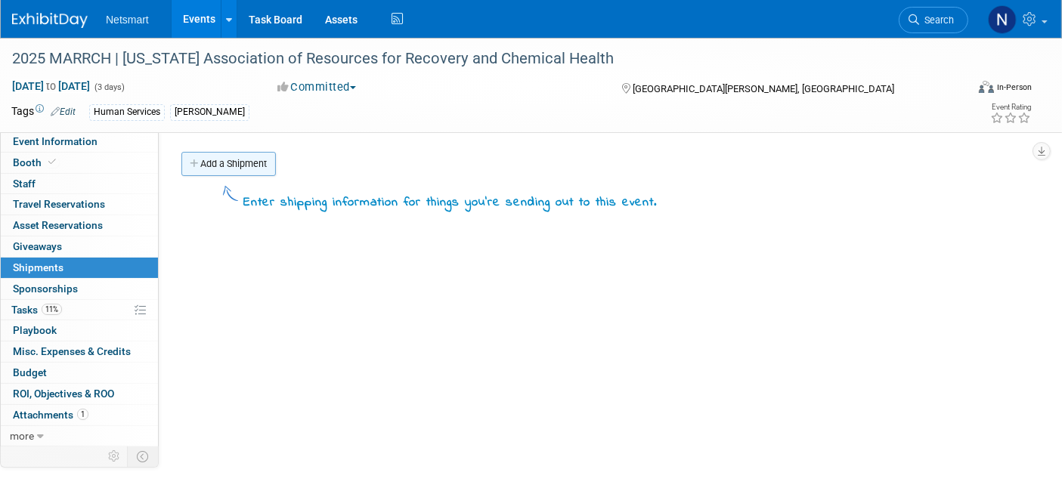
click at [240, 162] on link "Add a Shipment" at bounding box center [228, 164] width 94 height 24
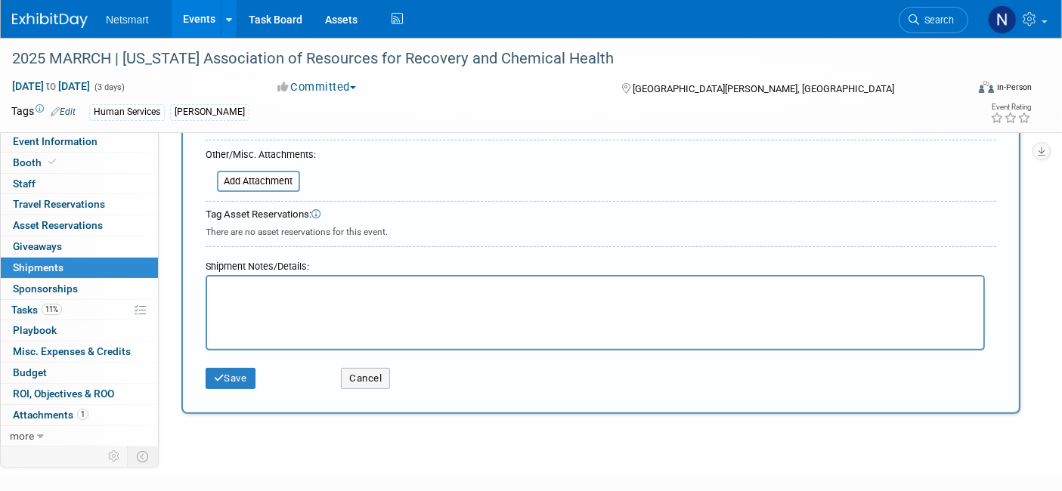
scroll to position [417, 0]
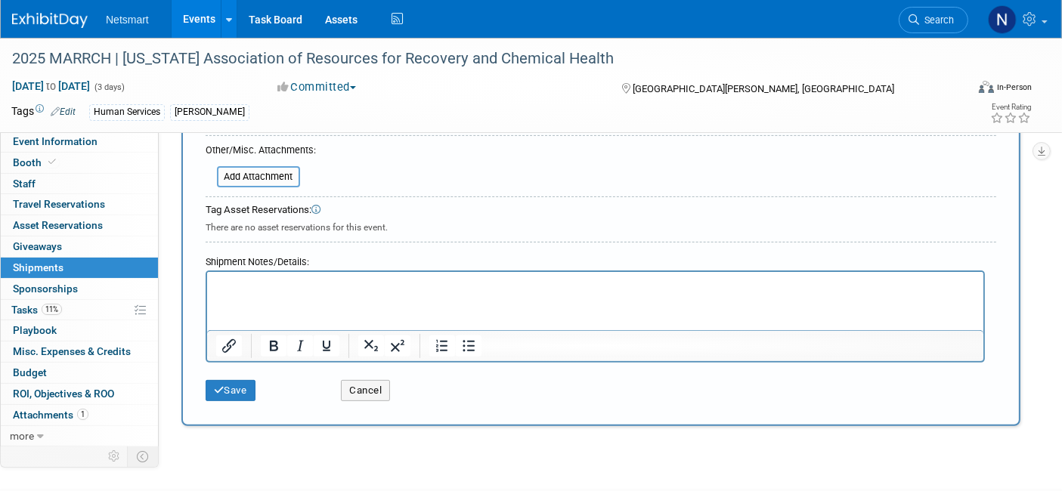
type input "info"
click at [248, 278] on p "Rich Text Area. Press ALT-0 for help." at bounding box center [594, 285] width 759 height 15
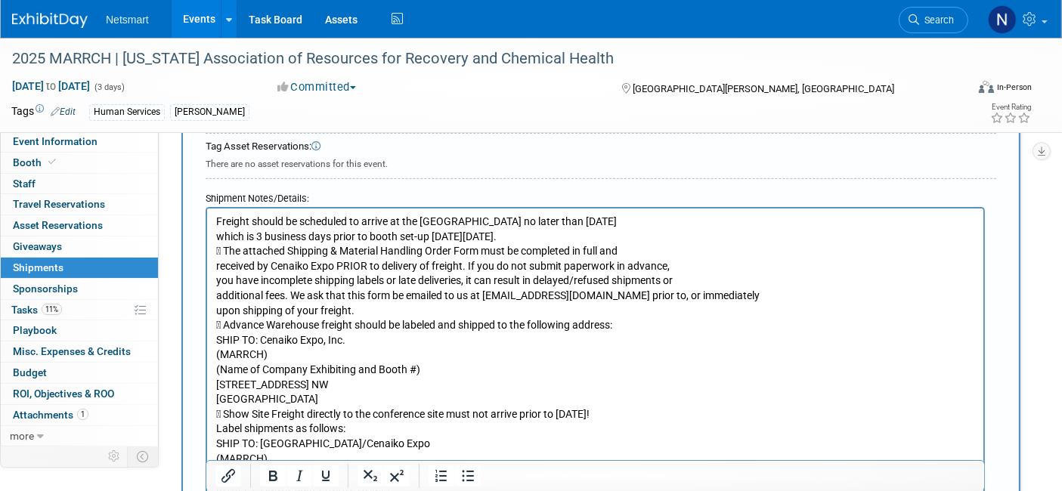
scroll to position [477, 0]
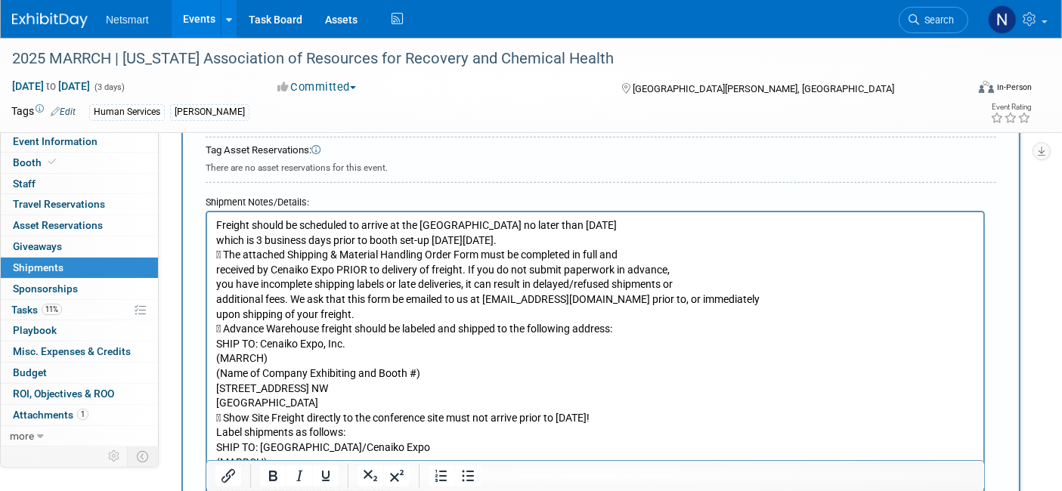
click at [611, 238] on p "Freight should be scheduled to arrive at the Advance Warehouse no later than Tu…" at bounding box center [594, 395] width 759 height 355
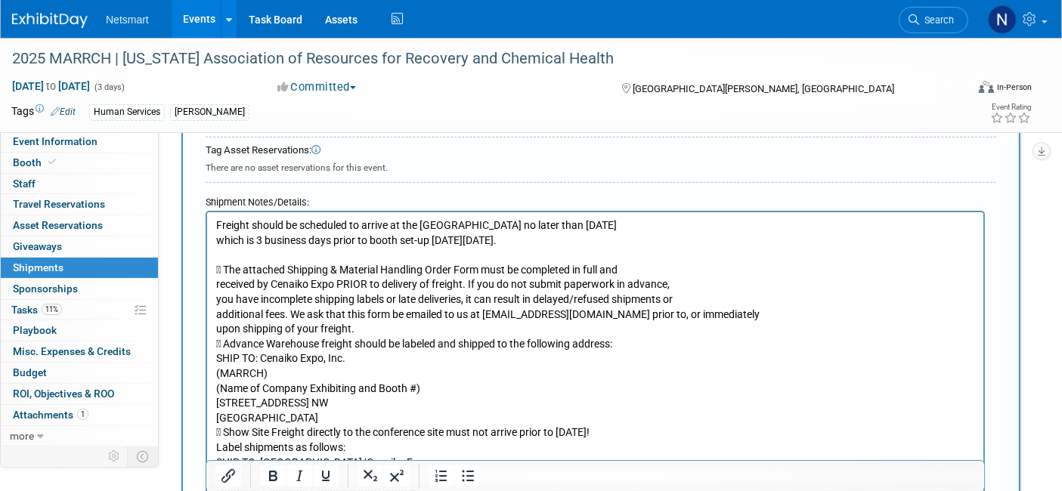
click at [224, 273] on p " The attached Shipping & Material Handling Order Form must be completed in ful…" at bounding box center [594, 418] width 759 height 341
click at [469, 482] on icon "Bullet list" at bounding box center [468, 476] width 18 height 18
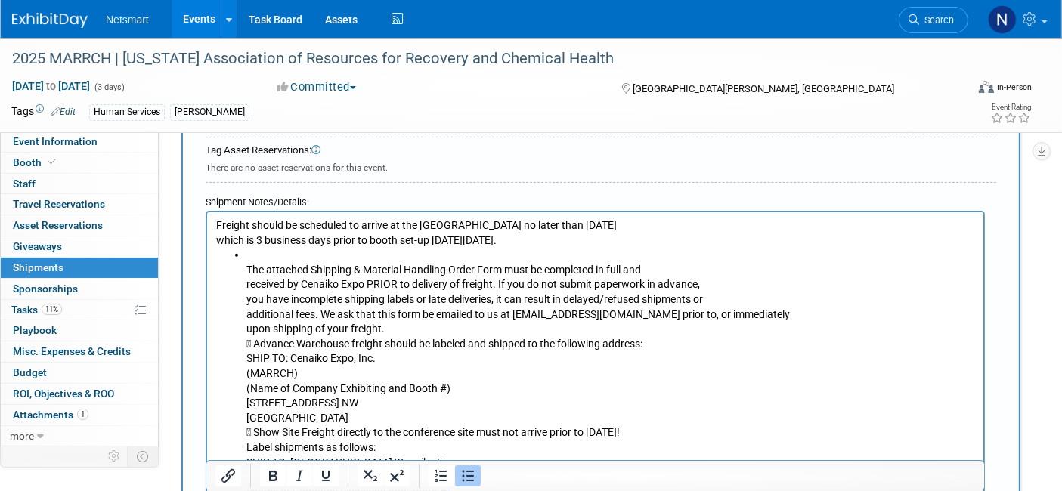
click at [399, 331] on li "The attached Shipping & Material Handling Order Form must be completed in full …" at bounding box center [610, 418] width 728 height 341
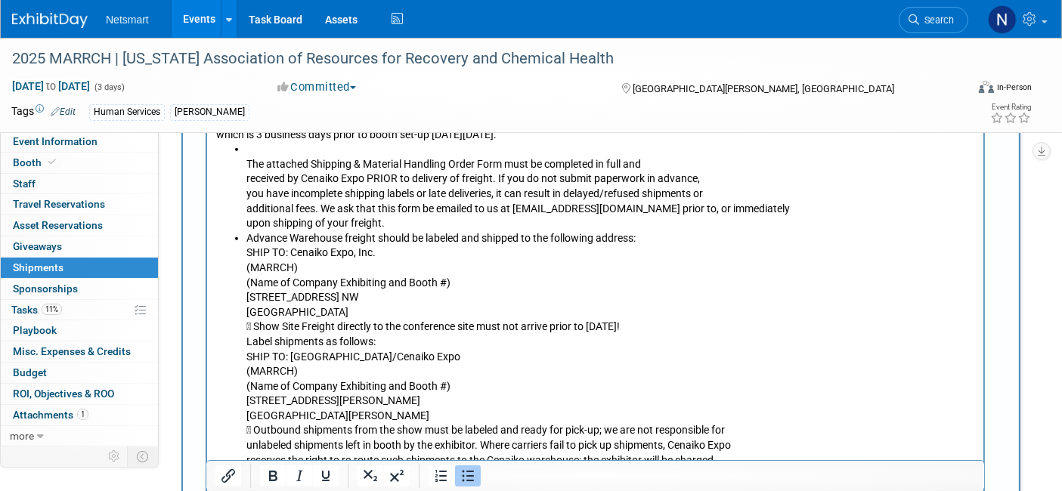
scroll to position [584, 0]
click at [388, 309] on li "Advance Warehouse freight should be labeled and shipped to the following addres…" at bounding box center [610, 356] width 728 height 252
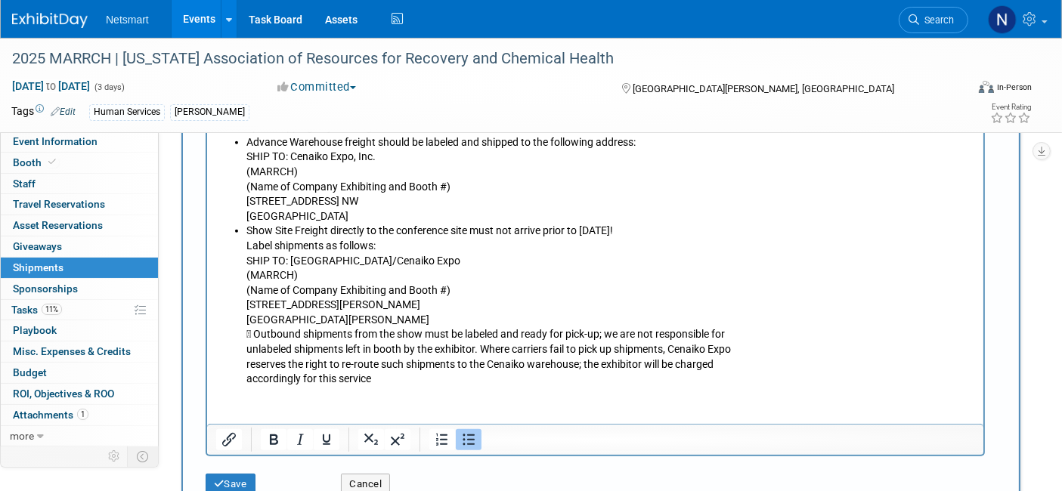
scroll to position [687, 0]
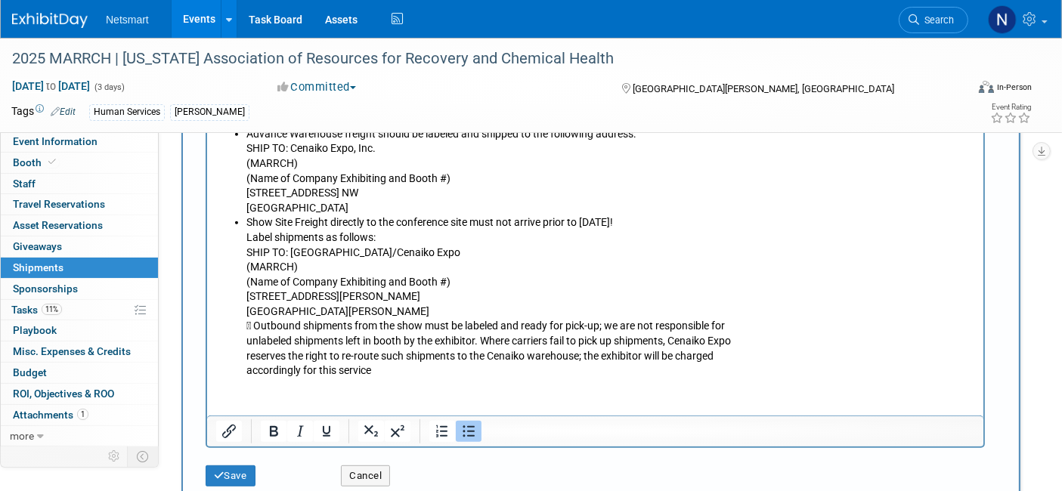
click at [365, 308] on li "Show Site Freight directly to the conference site must not arrive prior to Mond…" at bounding box center [610, 296] width 728 height 163
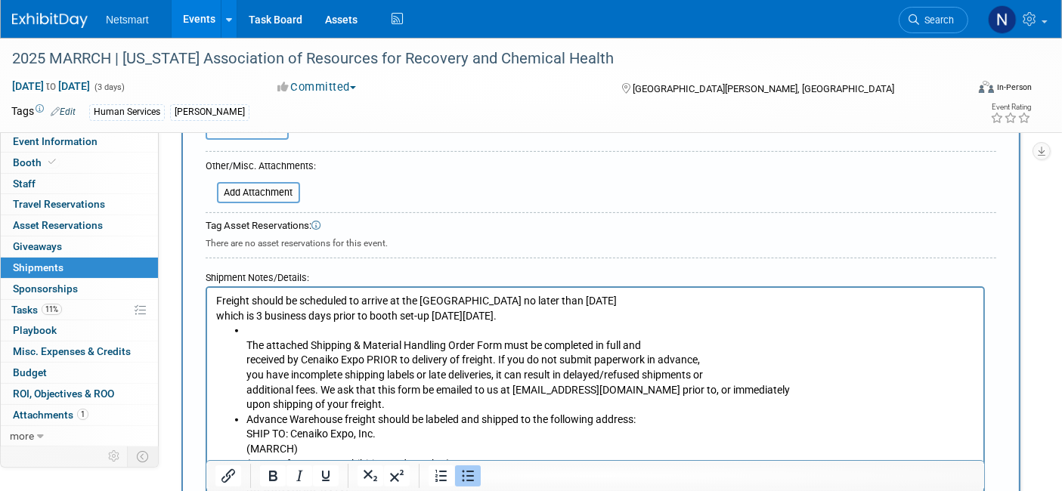
scroll to position [400, 0]
click at [293, 329] on li "The attached Shipping & Material Handling Order Form must be completed in full …" at bounding box center [610, 369] width 728 height 89
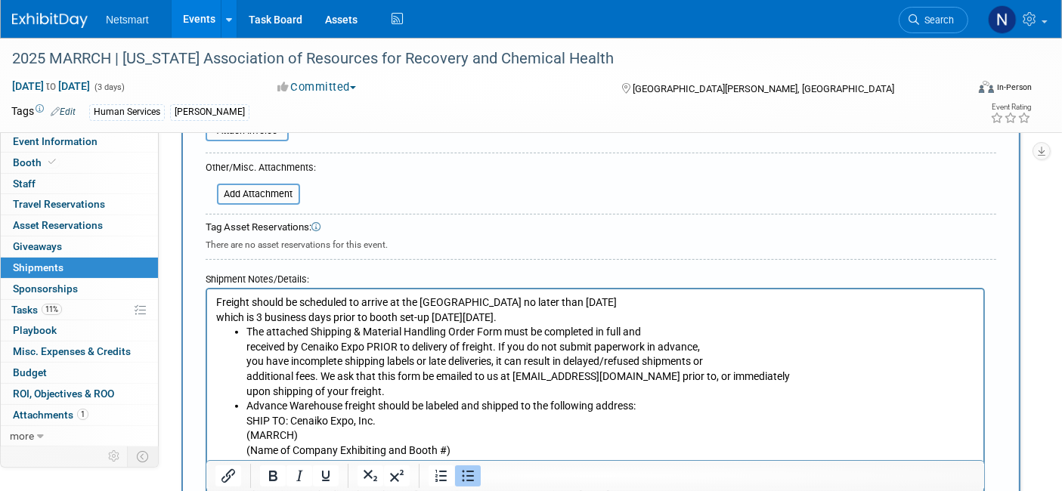
click at [401, 391] on li "The attached Shipping & Material Handling Order Form must be completed in full …" at bounding box center [610, 362] width 728 height 74
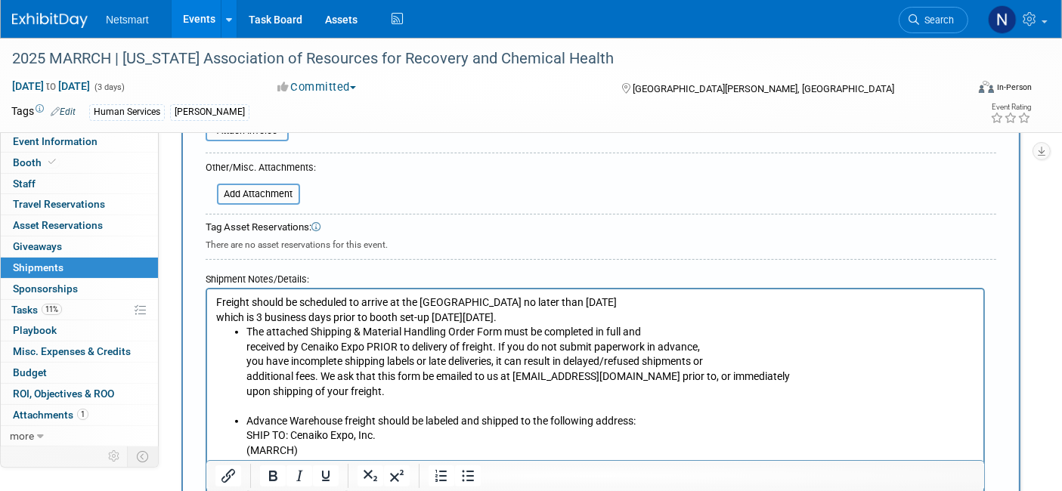
scroll to position [532, 0]
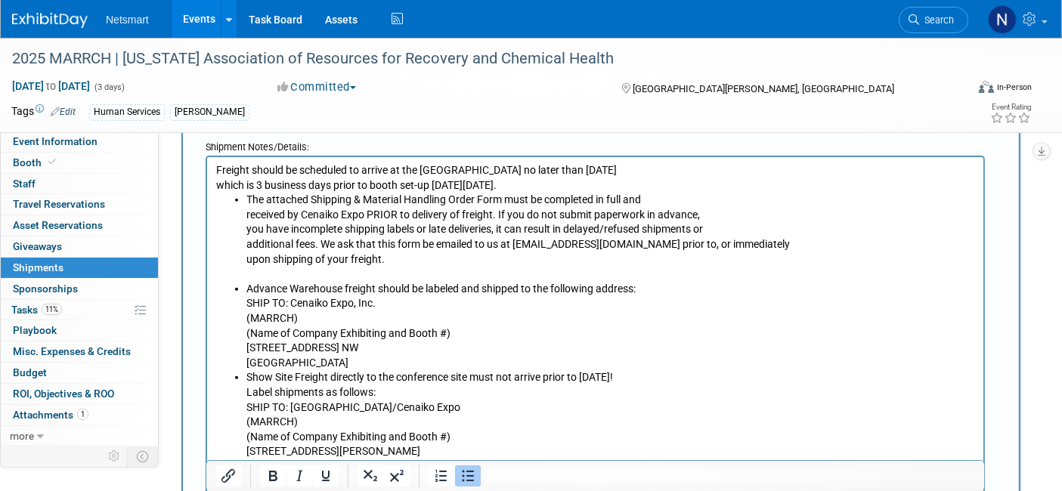
click at [388, 361] on li "Advance Warehouse freight should be labeled and shipped to the following addres…" at bounding box center [610, 326] width 728 height 89
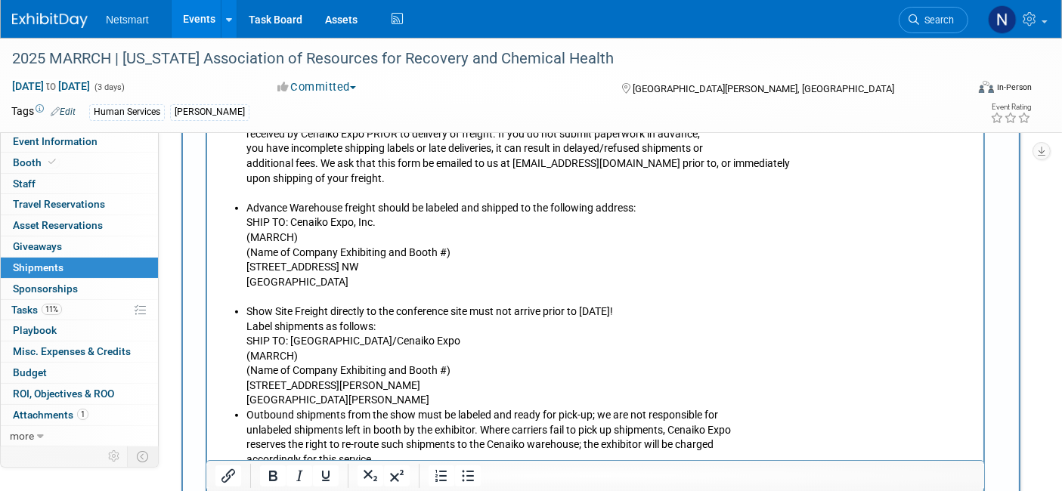
scroll to position [617, 0]
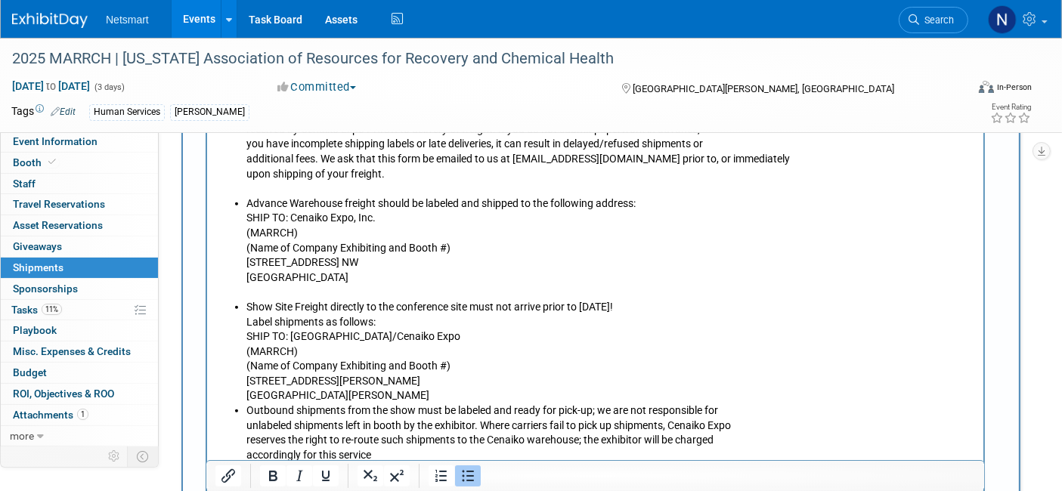
click at [370, 400] on li "Show Site Freight directly to the conference site must not arrive prior to Mond…" at bounding box center [610, 352] width 728 height 104
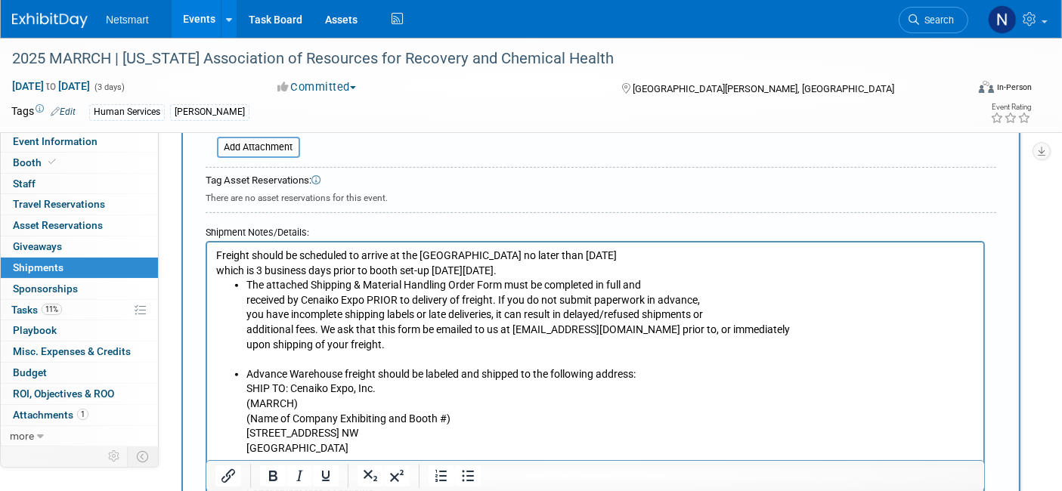
scroll to position [445, 0]
click at [595, 268] on p "Freight should be scheduled to arrive at the Advance Warehouse no later than Tu…" at bounding box center [594, 264] width 759 height 29
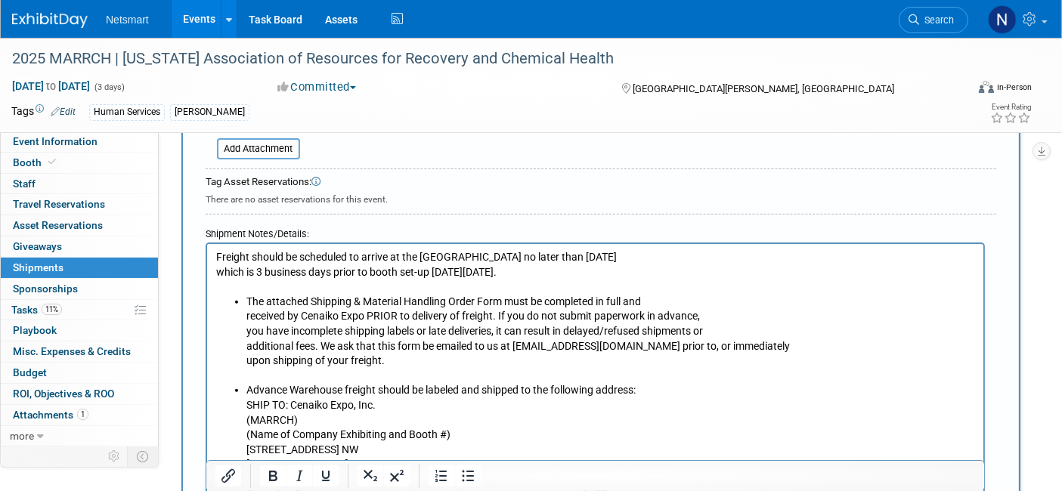
click at [215, 255] on p "Freight should be scheduled to arrive at the Advance Warehouse no later than Tu…" at bounding box center [594, 272] width 759 height 45
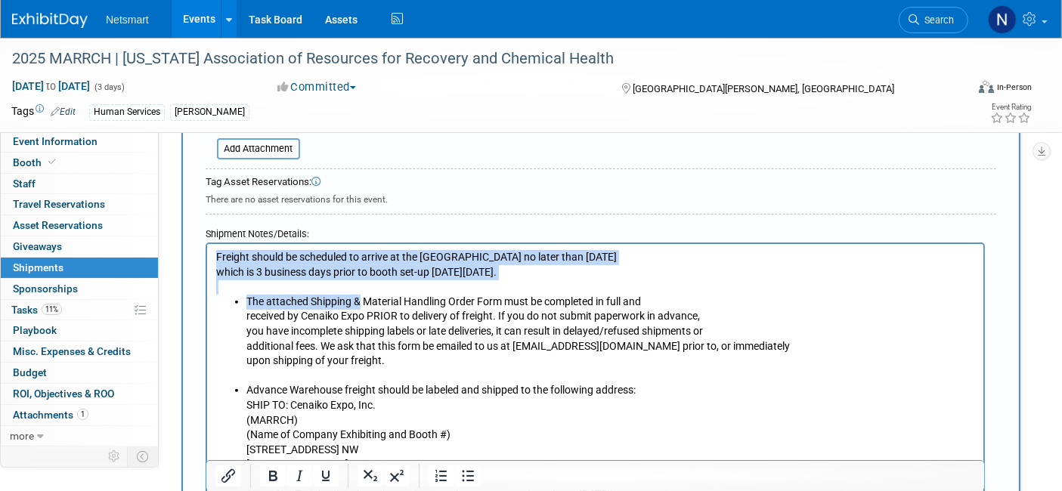
drag, startPoint x: 215, startPoint y: 255, endPoint x: 398, endPoint y: 420, distance: 246.6
click at [398, 420] on body "Freight should be scheduled to arrive at the Advance Warehouse no later than Tu…" at bounding box center [595, 457] width 760 height 415
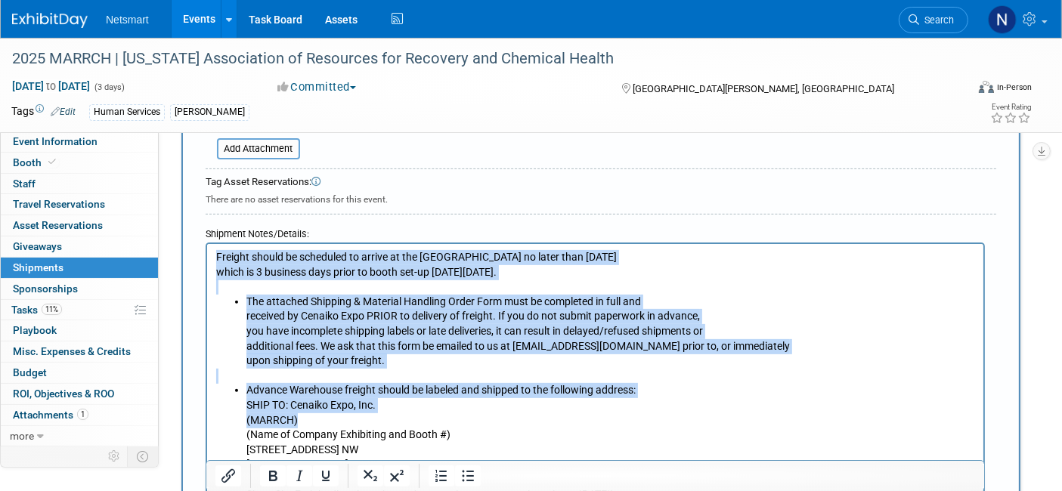
click at [398, 420] on li "Advance Warehouse freight should be labeled and shipped to the following addres…" at bounding box center [610, 427] width 728 height 89
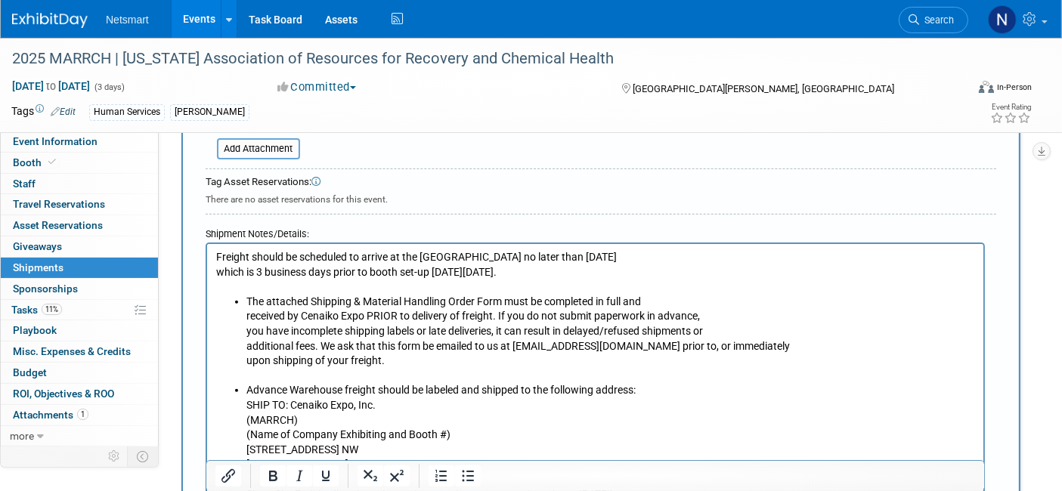
click at [216, 255] on p "Freight should be scheduled to arrive at the Advance Warehouse no later than Tu…" at bounding box center [594, 272] width 759 height 45
click at [467, 481] on icon "Bullet list" at bounding box center [468, 476] width 12 height 11
click at [314, 281] on li "Freight should be scheduled to arrive at the Advance Warehouse no later than Tu…" at bounding box center [610, 272] width 728 height 45
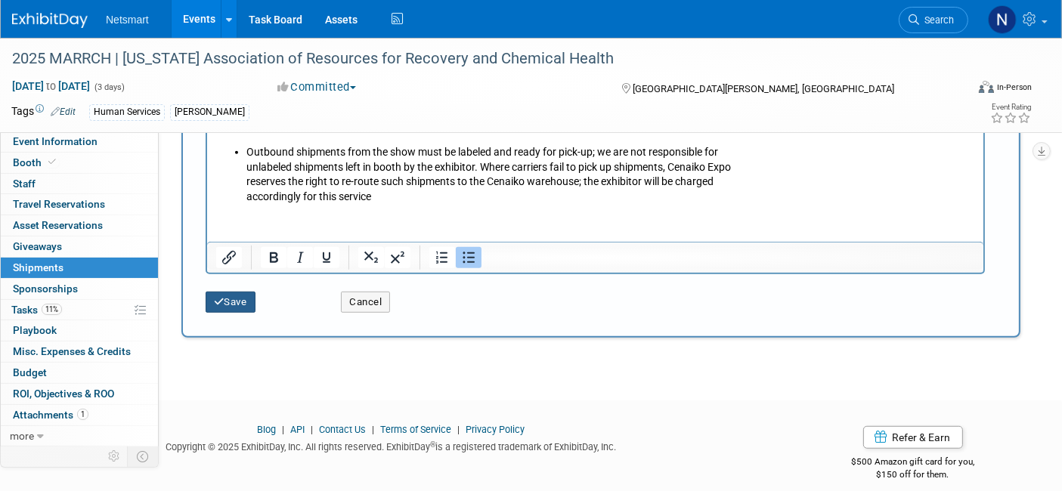
click at [233, 296] on button "Save" at bounding box center [231, 302] width 50 height 21
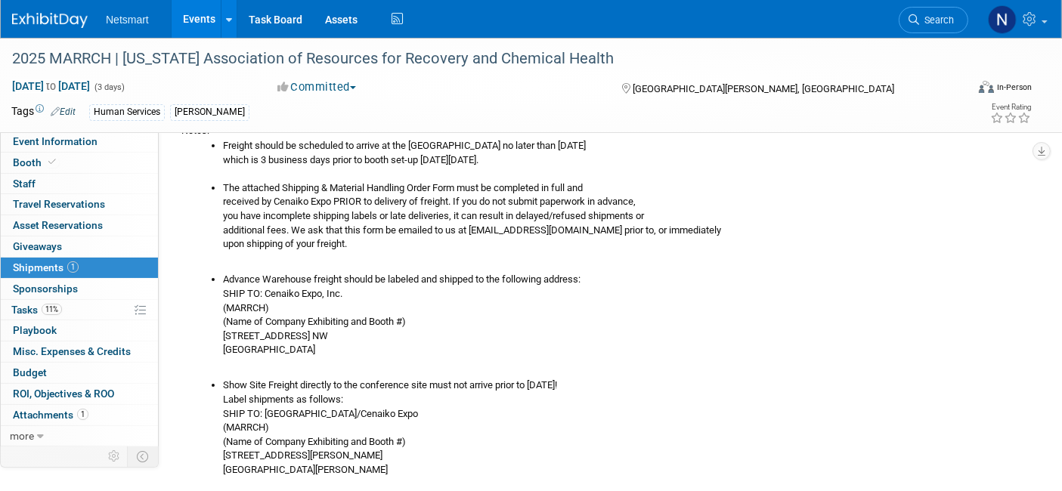
scroll to position [322, 0]
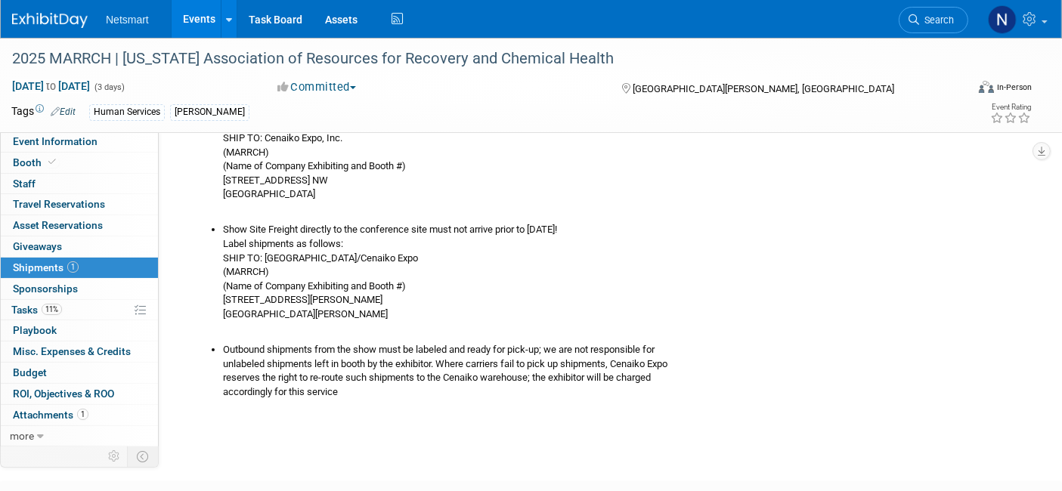
click at [759, 289] on li "Show Site Freight directly to the conference site must not arrive prior to Mond…" at bounding box center [621, 272] width 797 height 98
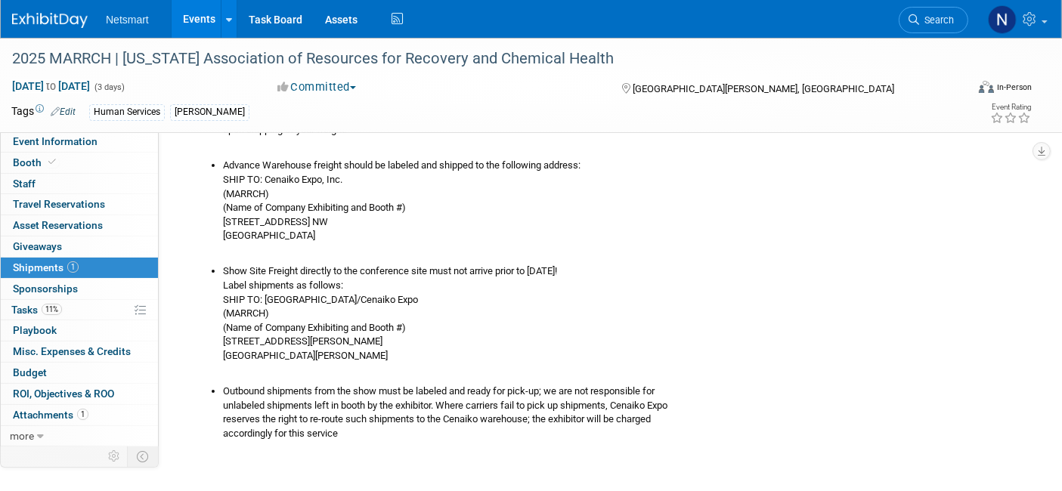
scroll to position [267, 0]
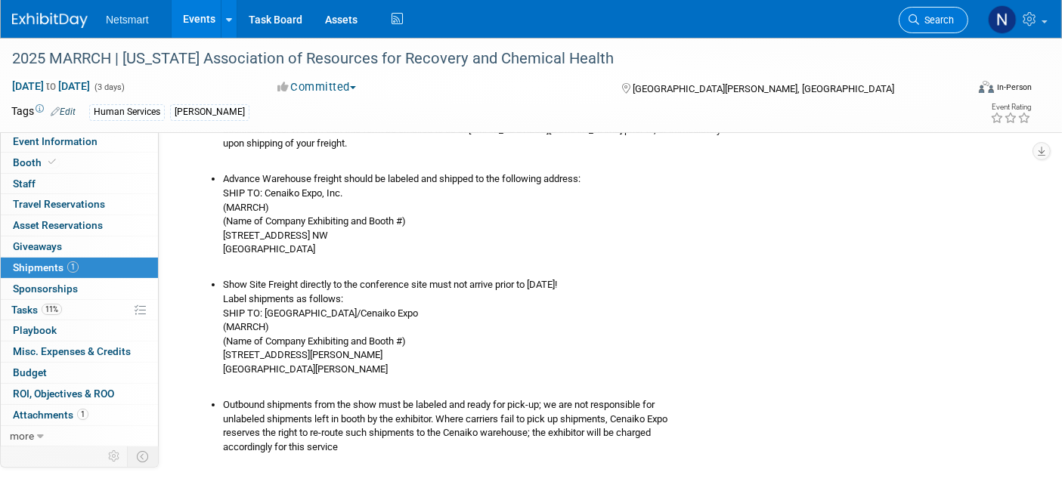
click at [939, 20] on span "Search" at bounding box center [936, 19] width 35 height 11
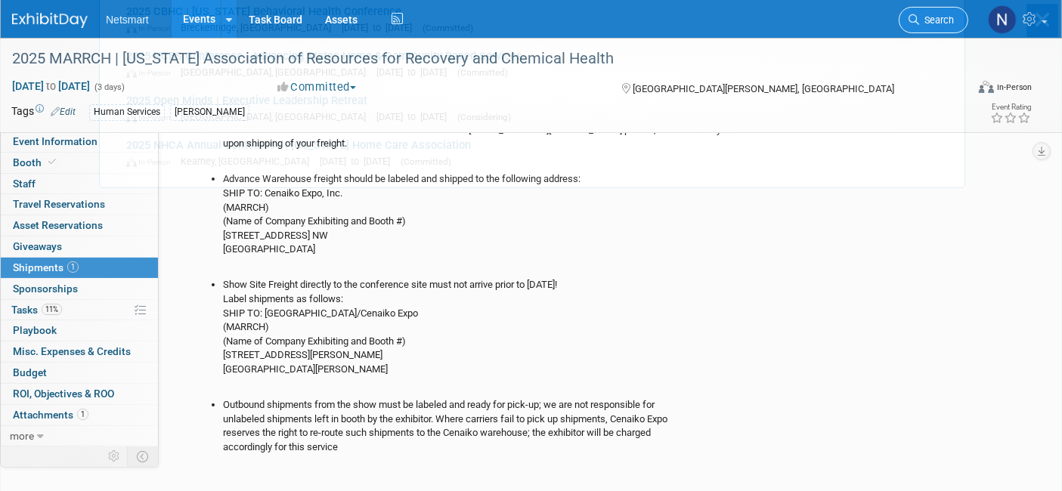
scroll to position [0, 0]
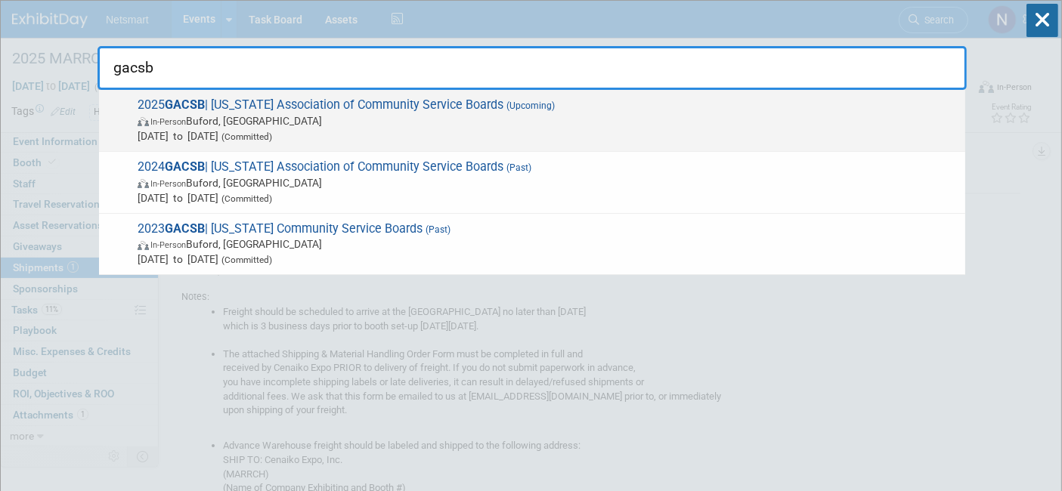
type input "gacsb"
click at [426, 131] on span "Oct 26, 2025 to Oct 28, 2025 (Committed)" at bounding box center [548, 135] width 820 height 15
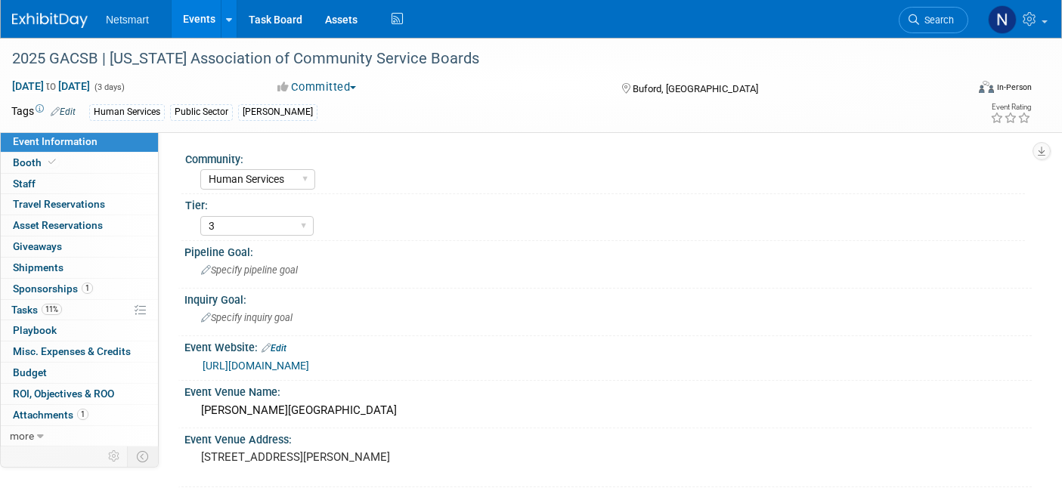
select select "Human Services"
select select "3"
